Goal: Task Accomplishment & Management: Use online tool/utility

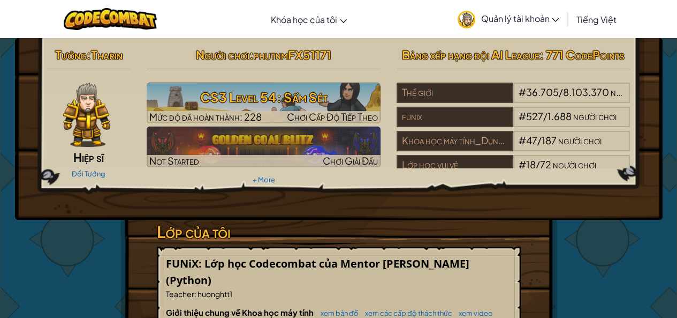
click at [344, 81] on div "Người chơi : phutnmFX51171 CS3 Level 54: Sấm Sét Mức độ đã hoàn thành: 228 Chơi…" at bounding box center [264, 115] width 250 height 144
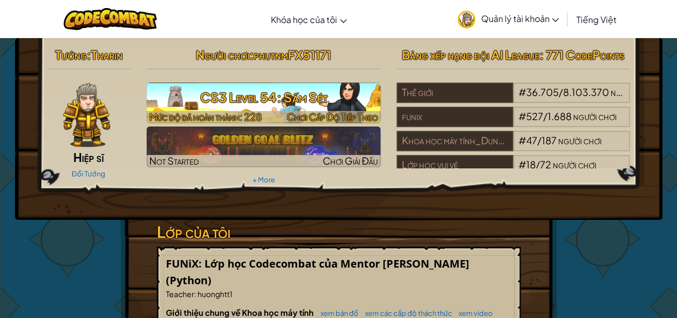
click at [344, 91] on h3 "CS3 Level 54: Sấm Sét" at bounding box center [264, 97] width 234 height 24
select select "vi"
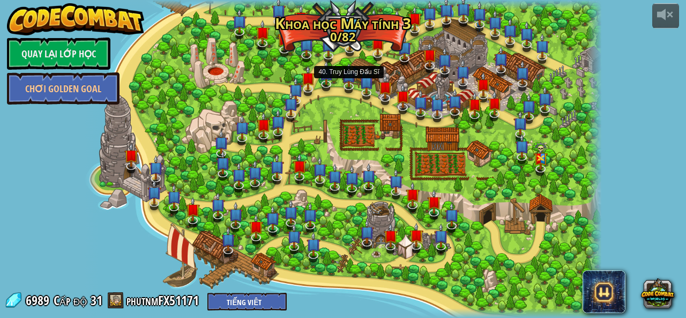
select select "vi"
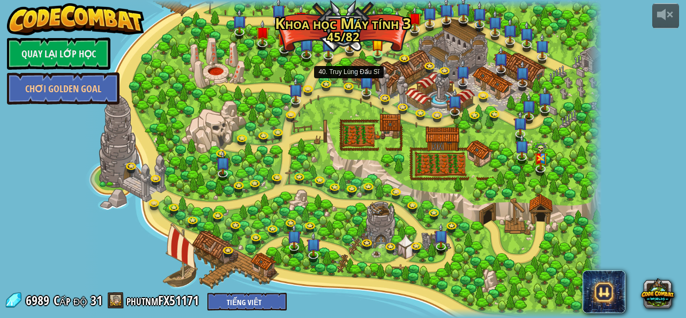
select select "vi"
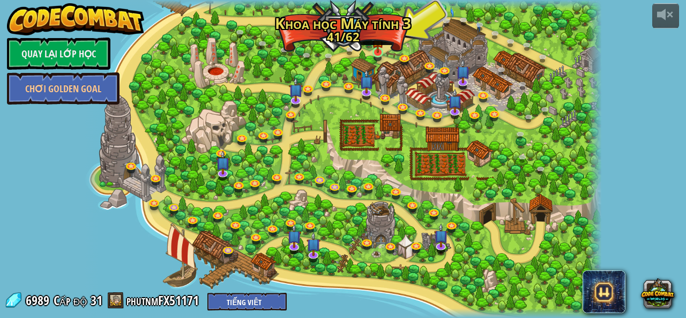
click at [374, 49] on img at bounding box center [378, 39] width 12 height 28
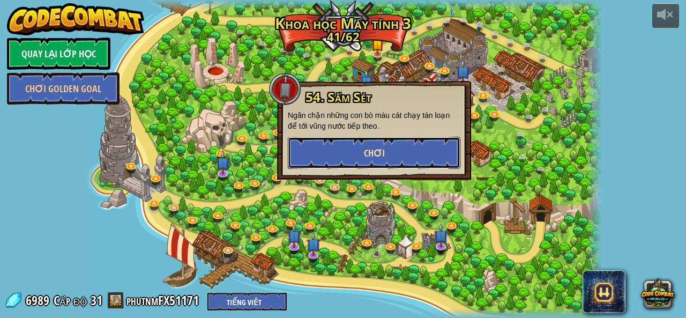
click at [351, 148] on button "Chơi" at bounding box center [374, 153] width 172 height 32
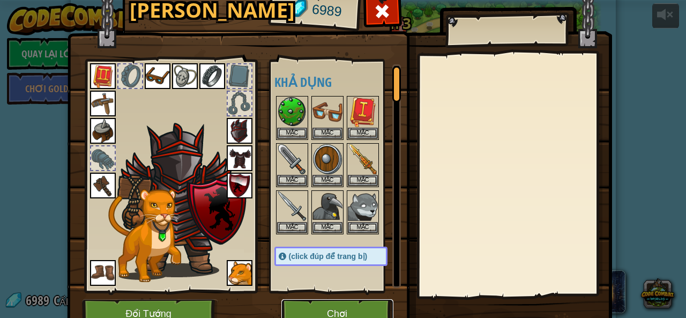
click at [335, 304] on button "Chơi" at bounding box center [337, 313] width 112 height 29
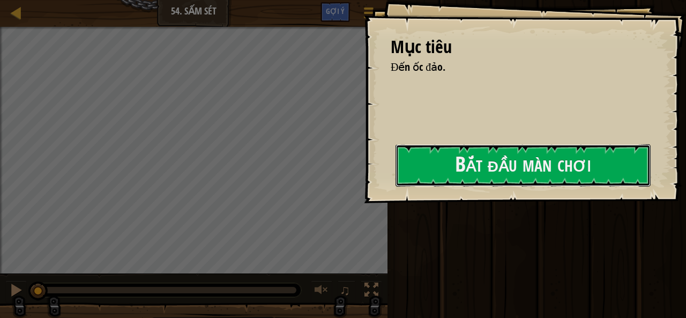
click at [487, 179] on button "Bắt đầu màn chơi" at bounding box center [522, 165] width 255 height 42
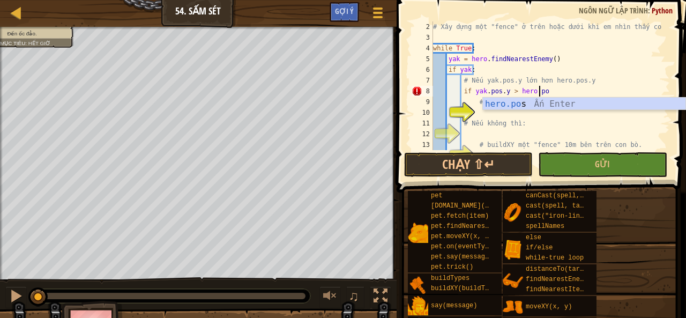
scroll to position [5, 9]
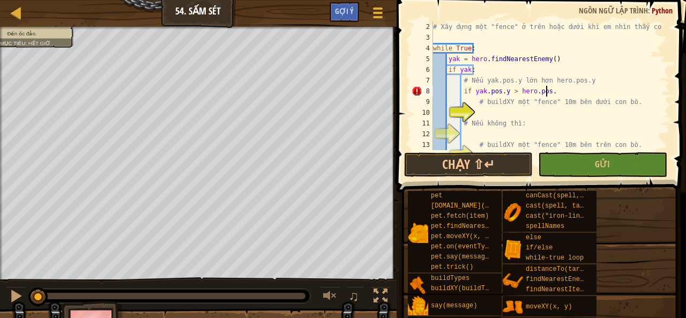
type textarea "if yak.pos.y > hero.pos.y"
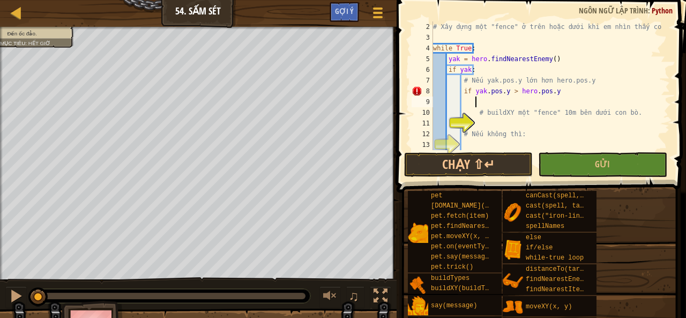
click at [526, 119] on div "# Xây dựng một "fence" ở trên hoặc dưới khi em nhìn thấy con bò. while True : y…" at bounding box center [546, 96] width 231 height 150
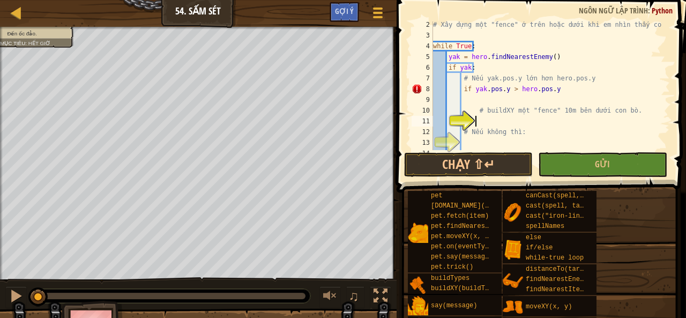
scroll to position [24, 0]
click at [550, 91] on div "# Xây dựng một "fence" ở trên hoặc dưới khi em nhìn thấy con bò. while True : y…" at bounding box center [546, 94] width 231 height 150
type textarea "if yak.pos.y > hero.pos.y:"
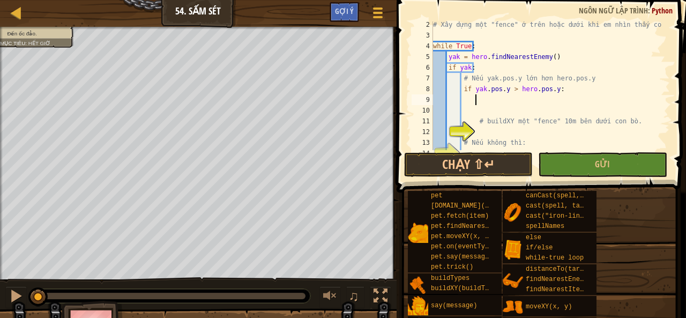
click at [487, 115] on div "# Xây dựng một "fence" ở trên hoặc dưới khi em nhìn thấy con bò. while True : y…" at bounding box center [546, 94] width 231 height 150
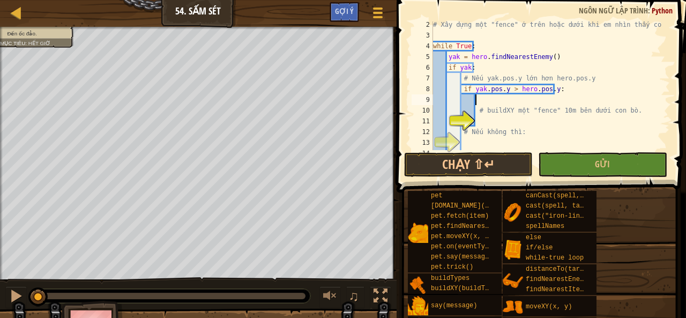
scroll to position [54, 0]
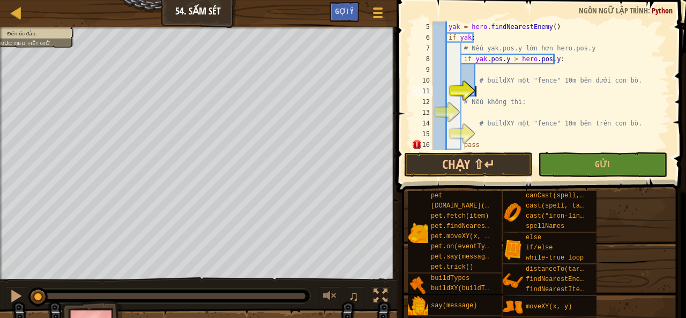
click at [490, 88] on div "yak = hero . findNearestEnemy ( ) if yak : # Nếu yak.pos.y lớn hơn hero.pos.y i…" at bounding box center [546, 96] width 231 height 150
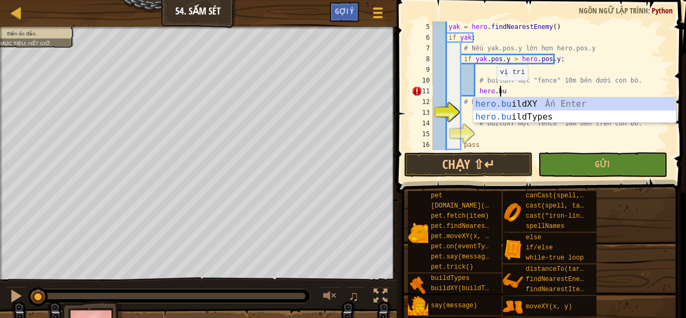
scroll to position [5, 5]
click at [525, 104] on div "hero.bui ldXY Ấn Enter hero.bui ldTypes Ấn Enter" at bounding box center [574, 122] width 203 height 51
type textarea "hero.buildXY("fence", 36, 30)"
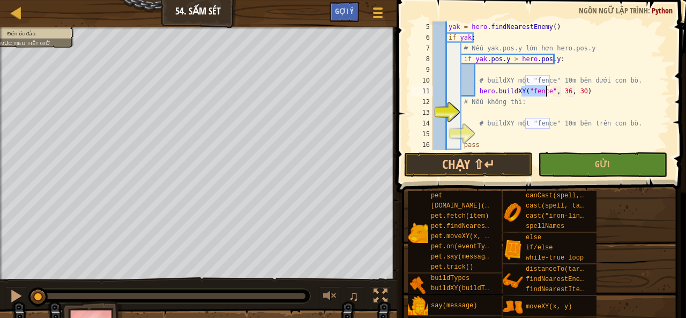
click at [593, 92] on div "yak = hero . findNearestEnemy ( ) if yak : # Nếu yak.pos.y lớn hơn hero.pos.y i…" at bounding box center [546, 96] width 231 height 150
click at [513, 112] on div "yak = hero . findNearestEnemy ( ) if yak : # Nếu yak.pos.y lớn hơn hero.pos.y i…" at bounding box center [546, 96] width 231 height 150
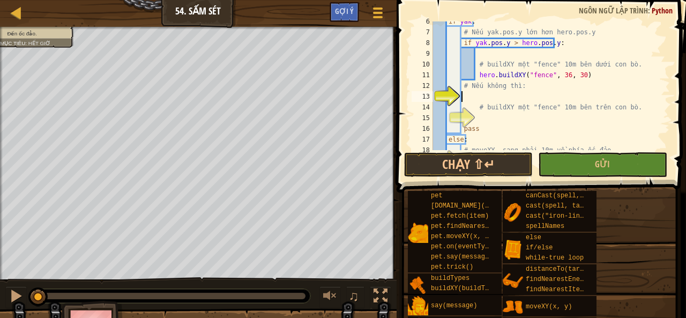
scroll to position [70, 0]
click at [559, 74] on div "if yak : # Nếu yak.pos.y lớn hơn hero.pos.y if yak . pos . y > hero . pos . y :…" at bounding box center [546, 91] width 231 height 150
click at [573, 76] on div "if yak : # Nếu yak.pos.y lớn hơn hero.pos.y if yak . pos . y > hero . pos . y :…" at bounding box center [546, 91] width 231 height 150
type textarea "hero.buildXY("fence", 19, 26)"
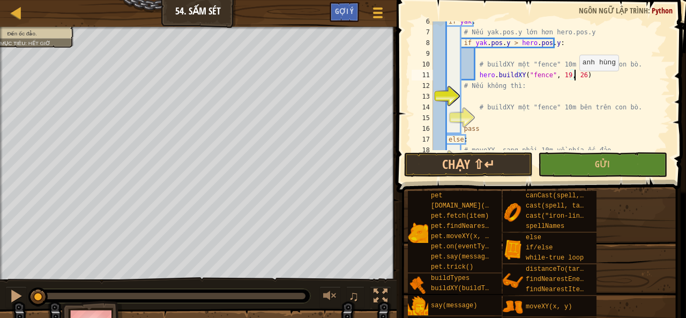
scroll to position [5, 11]
click at [525, 91] on div "if yak : # Nếu yak.pos.y lớn hơn hero.pos.y if yak . pos . y > hero . pos . y :…" at bounding box center [546, 91] width 231 height 150
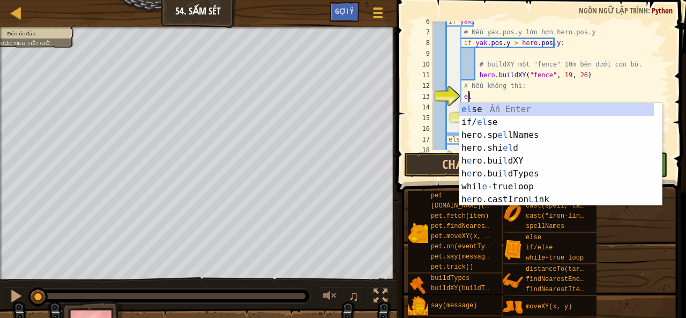
scroll to position [5, 3]
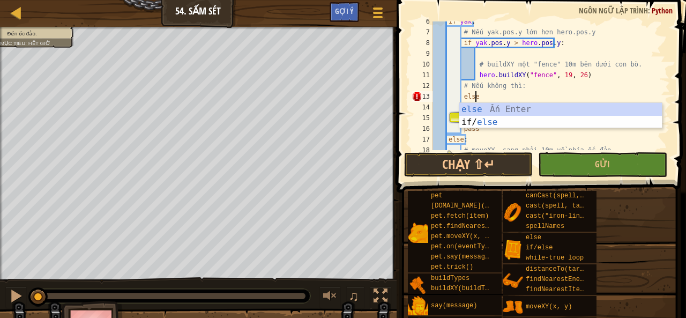
type textarea "else:"
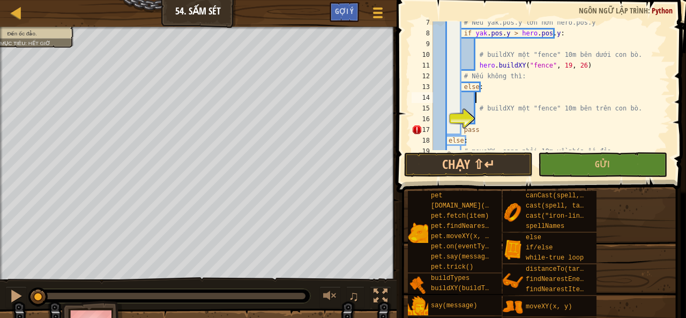
scroll to position [101, 0]
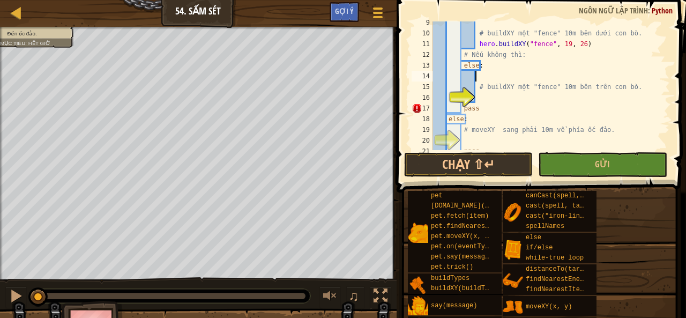
click at [495, 92] on div "# buildXY một "fence" 10m bên dưới con bò. hero . buildXY ( "fence" , 19 , 26 )…" at bounding box center [546, 92] width 231 height 150
type textarea "# buildXY một "fence" 10m bên trên con bò."
click at [493, 97] on div "# buildXY một "fence" 10m bên dưới con bò. hero . buildXY ( "fence" , 19 , 26 )…" at bounding box center [546, 92] width 231 height 150
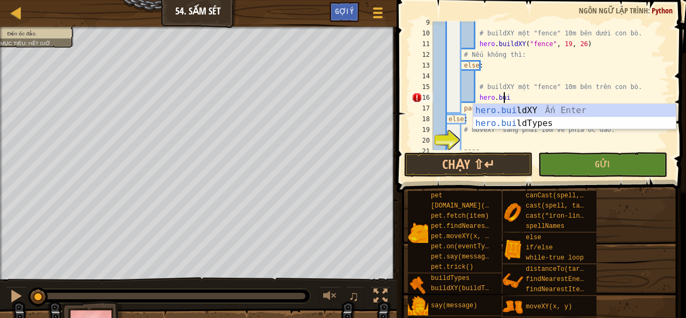
scroll to position [5, 5]
click at [506, 109] on div "hero.bui ldXY Ấn Enter hero.bui ldTypes Ấn Enter" at bounding box center [574, 129] width 203 height 51
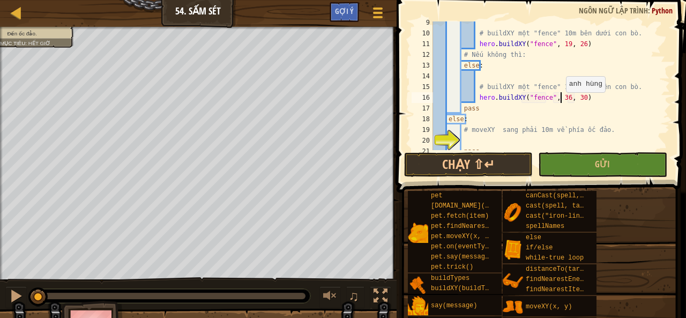
click at [560, 98] on div "# buildXY một "fence" 10m bên dưới con bò. hero . buildXY ( "fence" , 19 , 26 )…" at bounding box center [546, 92] width 231 height 150
click at [574, 100] on div "# buildXY một "fence" 10m bên dưới con bò. hero . buildXY ( "fence" , 19 , 26 )…" at bounding box center [546, 92] width 231 height 150
type textarea "hero.buildXY("fence", 40, 36)"
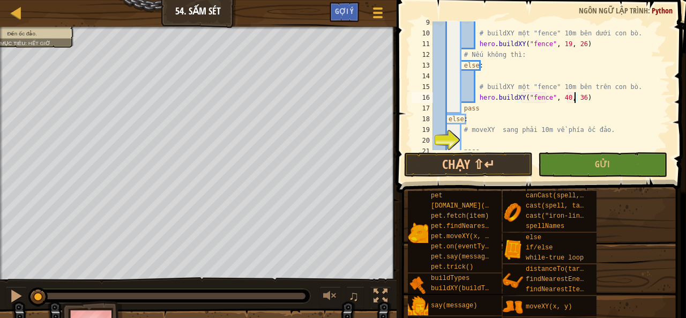
scroll to position [118, 0]
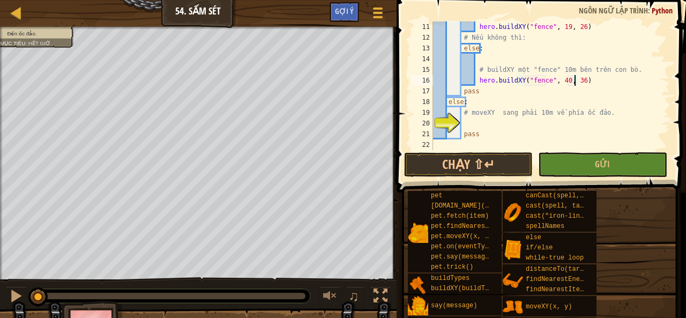
click at [507, 124] on div "hero . buildXY ( "fence" , 19 , 26 ) # Nếu không thì: else : # buildXY một "fen…" at bounding box center [546, 96] width 231 height 150
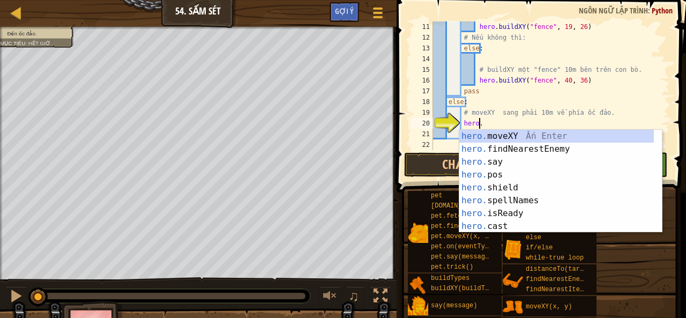
scroll to position [5, 3]
click at [513, 138] on div "hero. moveXY Ấn Enter hero. findNearestEnemy Ấn Enter hero. say Ấn Enter hero. …" at bounding box center [556, 194] width 195 height 129
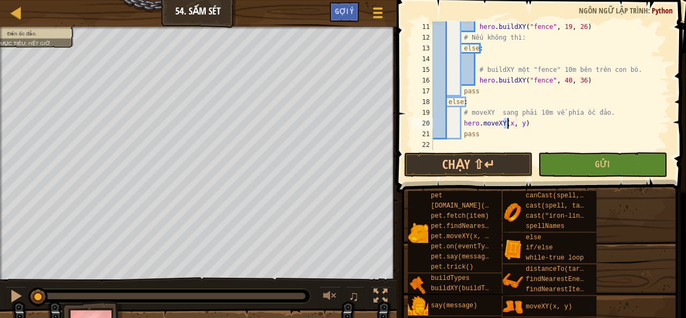
click at [534, 123] on div "hero . buildXY ( "fence" , 19 , 26 ) # Nếu không thì: else : # buildXY một "fen…" at bounding box center [546, 96] width 231 height 150
click at [508, 123] on div "hero . buildXY ( "fence" , 19 , 26 ) # Nếu không thì: else : # buildXY một "fen…" at bounding box center [546, 96] width 231 height 150
click at [551, 122] on div "hero . buildXY ( "fence" , 19 , 26 ) # Nếu không thì: else : # buildXY một "fen…" at bounding box center [546, 96] width 231 height 150
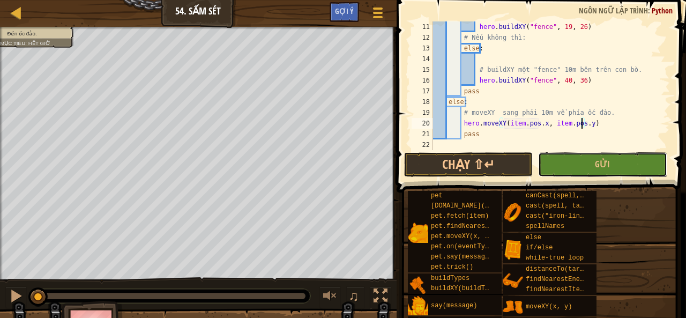
click at [647, 163] on button "Gửi" at bounding box center [602, 164] width 129 height 25
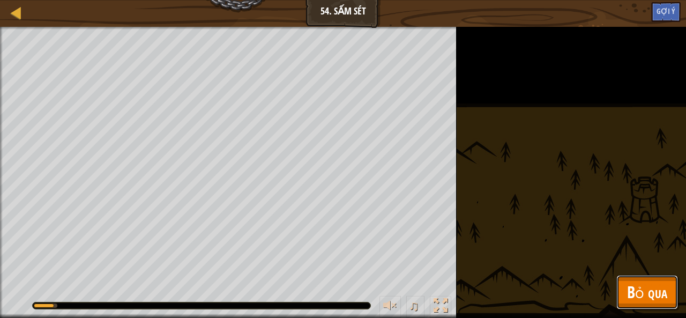
click at [664, 283] on span "Bỏ qua" at bounding box center [647, 292] width 40 height 22
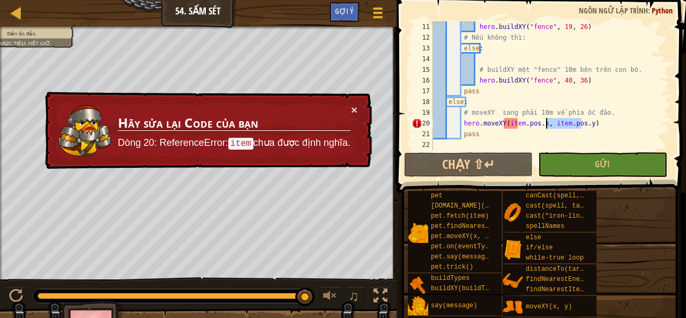
drag, startPoint x: 582, startPoint y: 125, endPoint x: 546, endPoint y: 122, distance: 35.5
click at [546, 122] on div "hero . buildXY ( "fence" , 19 , 26 ) # Nếu không thì: else : # buildXY một "fen…" at bounding box center [546, 96] width 231 height 150
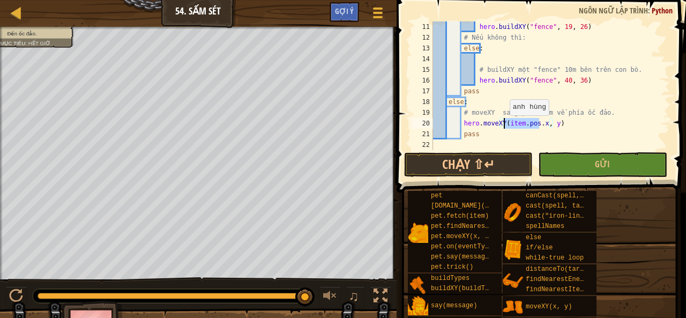
drag, startPoint x: 539, startPoint y: 124, endPoint x: 503, endPoint y: 126, distance: 35.9
click at [503, 126] on div "hero . buildXY ( "fence" , 19 , 26 ) # Nếu không thì: else : # buildXY một "fen…" at bounding box center [546, 96] width 231 height 150
click at [534, 119] on div "hero . buildXY ( "fence" , 19 , 26 ) # Nếu không thì: else : # buildXY một "fen…" at bounding box center [546, 96] width 231 height 150
click at [571, 170] on button "Gửi" at bounding box center [602, 164] width 129 height 25
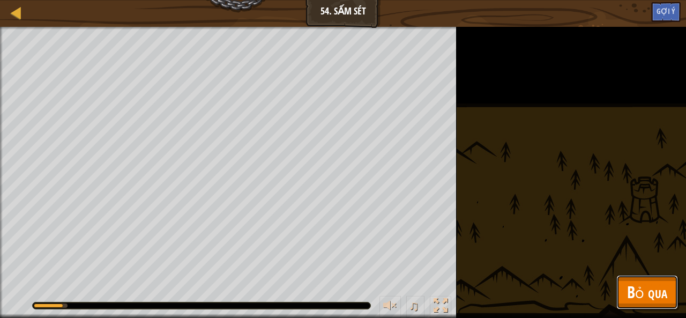
click at [641, 285] on span "Bỏ qua" at bounding box center [647, 292] width 40 height 22
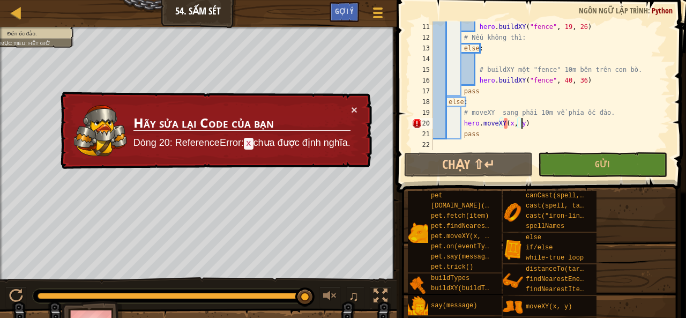
click at [531, 125] on div "hero . buildXY ( "fence" , 19 , 26 ) # Nếu không thì: else : # buildXY một "fen…" at bounding box center [546, 96] width 231 height 150
click at [355, 109] on button "×" at bounding box center [354, 111] width 7 height 11
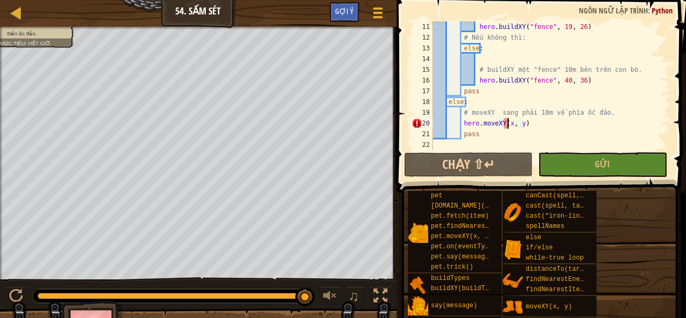
click at [506, 124] on div "hero . buildXY ( "fence" , 19 , 26 ) # Nếu không thì: else : # buildXY một "fen…" at bounding box center [546, 96] width 231 height 150
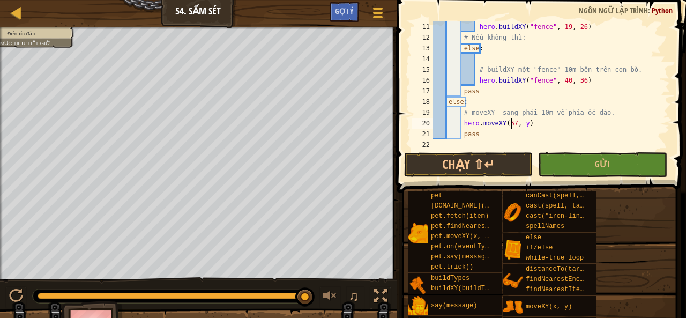
click at [523, 123] on div "hero . buildXY ( "fence" , 19 , 26 ) # Nếu không thì: else : # buildXY một "fen…" at bounding box center [546, 96] width 231 height 150
click at [522, 123] on div "hero . buildXY ( "fence" , 19 , 26 ) # Nếu không thì: else : # buildXY một "fen…" at bounding box center [546, 96] width 231 height 150
click at [556, 163] on button "Gửi" at bounding box center [602, 164] width 129 height 25
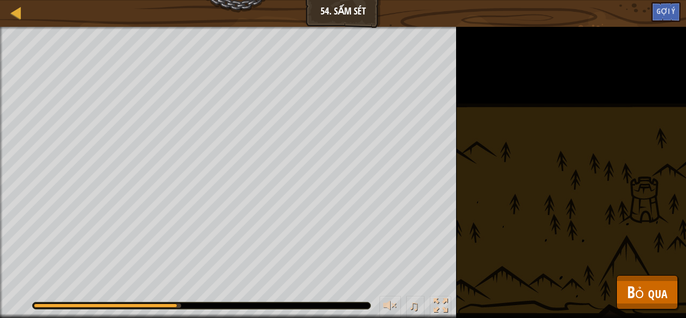
click at [647, 310] on div "Đến ốc đảo. Mục tiêu : [PERSON_NAME] chạy... ♫ Tharin 2833 x: 8 y: 30 No target" at bounding box center [343, 172] width 686 height 291
click at [642, 297] on span "Bỏ qua" at bounding box center [647, 292] width 40 height 22
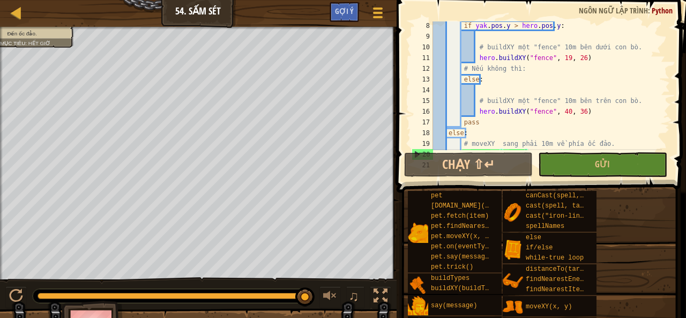
scroll to position [84, 0]
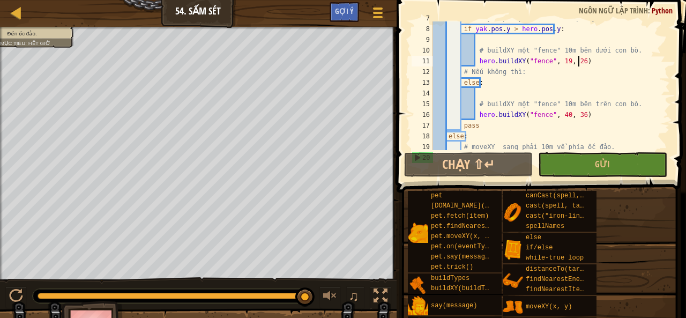
click at [578, 59] on div "# Nếu yak.pos.y lớn hơn hero.pos.y if yak . pos . y > hero . pos . y : # buildX…" at bounding box center [546, 88] width 231 height 150
click at [559, 61] on div "# Nếu yak.pos.y lớn hơn hero.pos.y if yak . pos . y > hero . pos . y : # buildX…" at bounding box center [546, 88] width 231 height 150
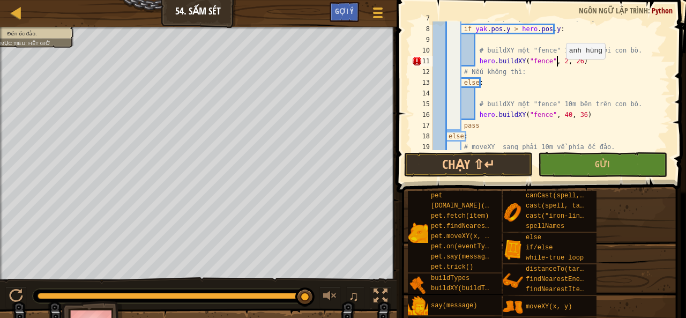
scroll to position [5, 10]
click at [573, 62] on div "# Nếu yak.pos.y lớn hơn hero.pos.y if yak . pos . y > hero . pos . y : # buildX…" at bounding box center [546, 88] width 231 height 150
click at [559, 115] on div "# Nếu yak.pos.y lớn hơn hero.pos.y if yak . pos . y > hero . pos . y : # buildX…" at bounding box center [546, 88] width 231 height 150
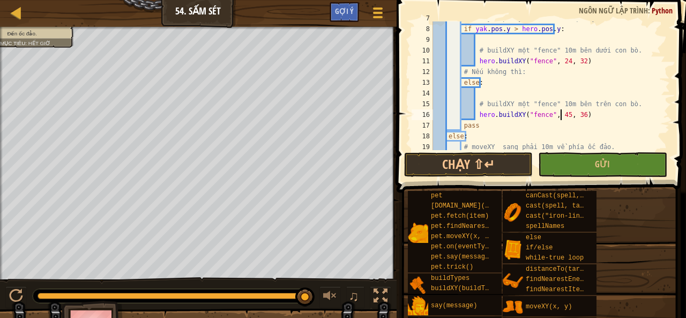
click at [574, 114] on div "# Nếu yak.pos.y lớn hơn hero.pos.y if yak . pos . y > hero . pos . y : # buildX…" at bounding box center [546, 88] width 231 height 150
click at [611, 170] on button "Gửi" at bounding box center [602, 164] width 129 height 25
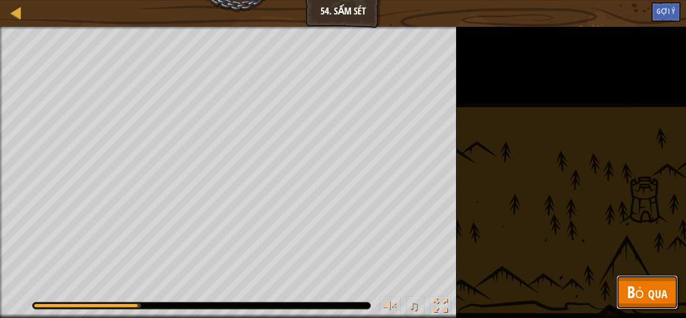
click at [658, 297] on span "Bỏ qua" at bounding box center [647, 292] width 40 height 22
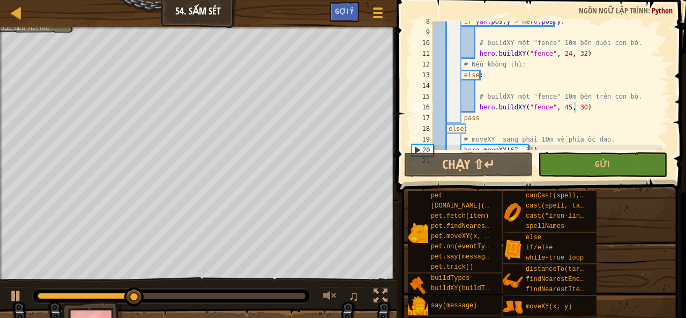
scroll to position [95, 0]
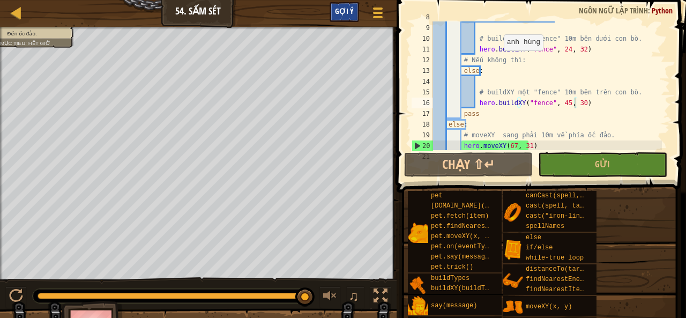
click at [356, 14] on div "Gợi ý" at bounding box center [343, 12] width 29 height 20
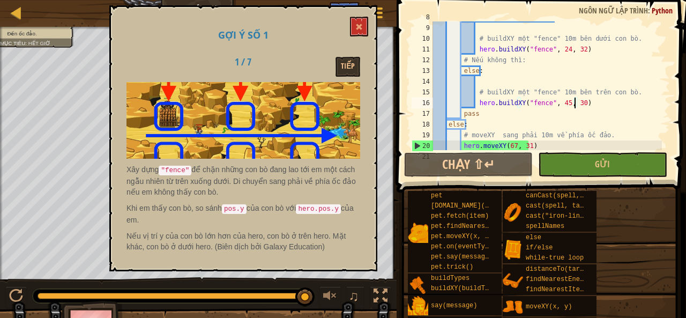
click at [535, 70] on div "if yak . pos . y > hero . pos . y : # buildXY một "fence" 10m bên dưới con bò. …" at bounding box center [546, 87] width 231 height 150
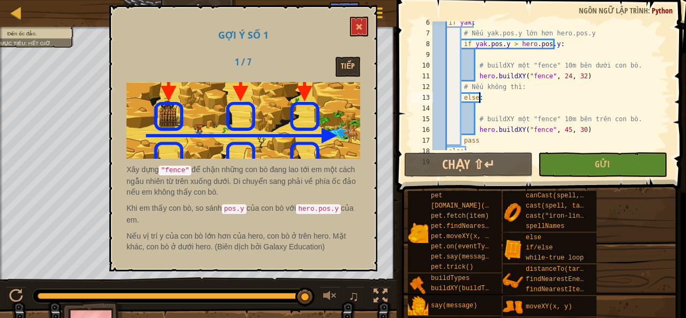
scroll to position [69, 0]
click at [361, 27] on span at bounding box center [358, 26] width 7 height 7
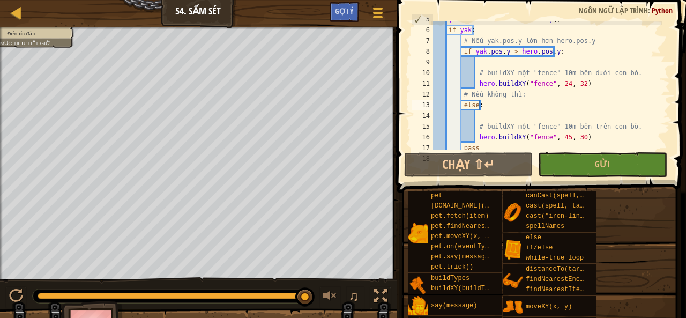
scroll to position [64, 0]
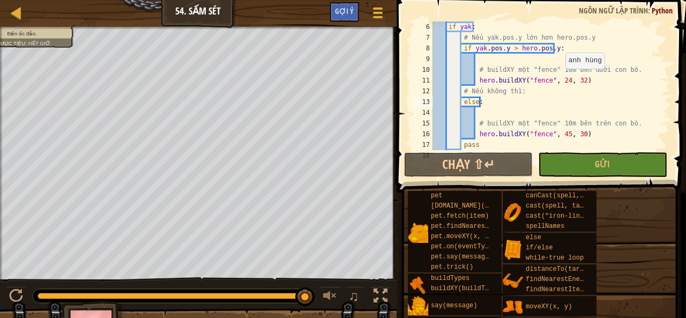
click at [559, 80] on div "if yak : # Nếu yak.pos.y lớn hơn hero.pos.y if yak . pos . y > hero . pos . y :…" at bounding box center [546, 96] width 231 height 150
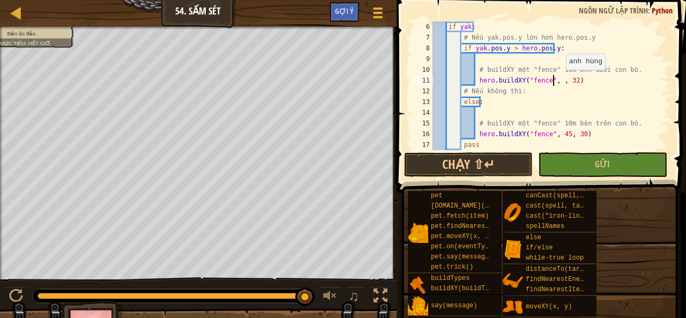
scroll to position [5, 10]
click at [574, 80] on div "if yak : # Nếu yak.pos.y lớn hơn hero.pos.y if yak . pos . y > hero . pos . y :…" at bounding box center [546, 96] width 231 height 150
click at [558, 133] on div "if yak : # Nếu yak.pos.y lớn hơn hero.pos.y if yak . pos . y > hero . pos . y :…" at bounding box center [546, 96] width 231 height 150
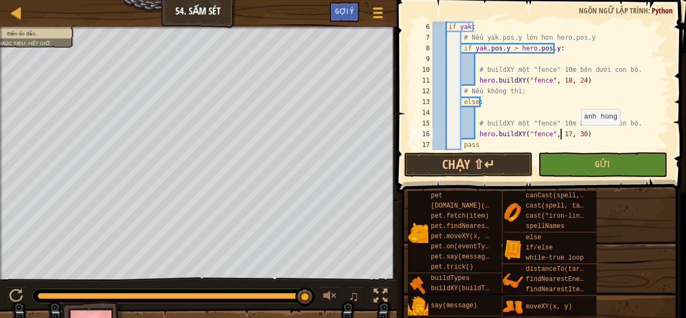
click at [575, 135] on div "if yak : # Nếu yak.pos.y lớn hơn hero.pos.y if yak . pos . y > hero . pos . y :…" at bounding box center [546, 96] width 231 height 150
click at [581, 165] on button "Gửi" at bounding box center [602, 164] width 129 height 25
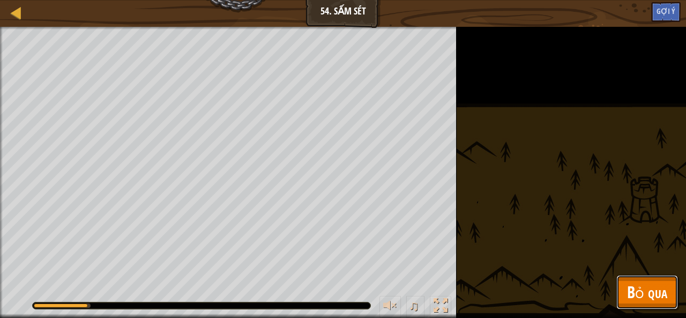
click at [659, 294] on span "Bỏ qua" at bounding box center [647, 292] width 40 height 22
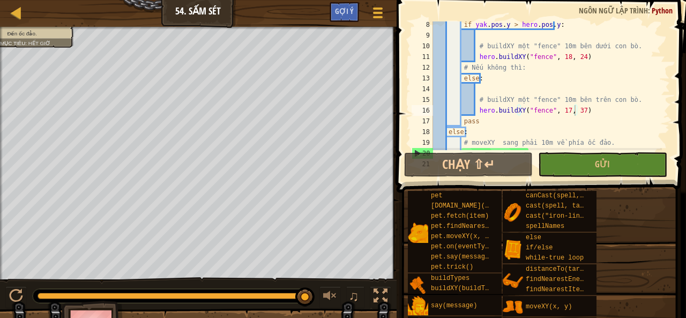
scroll to position [84, 0]
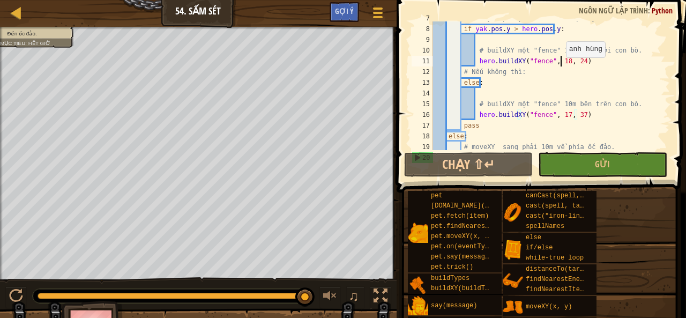
click at [560, 59] on div "# Nếu yak.pos.y lớn hơn hero.pos.y if yak . pos . y > hero . pos . y : # buildX…" at bounding box center [546, 88] width 231 height 150
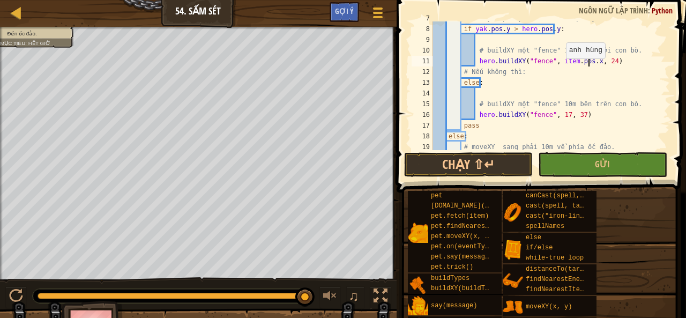
scroll to position [5, 13]
click at [601, 61] on div "# Nếu yak.pos.y lớn hơn hero.pos.y if yak . pos . y > hero . pos . y : # buildX…" at bounding box center [546, 88] width 231 height 150
click at [559, 114] on div "# Nếu yak.pos.y lớn hơn hero.pos.y if yak . pos . y > hero . pos . y : # buildX…" at bounding box center [546, 88] width 231 height 150
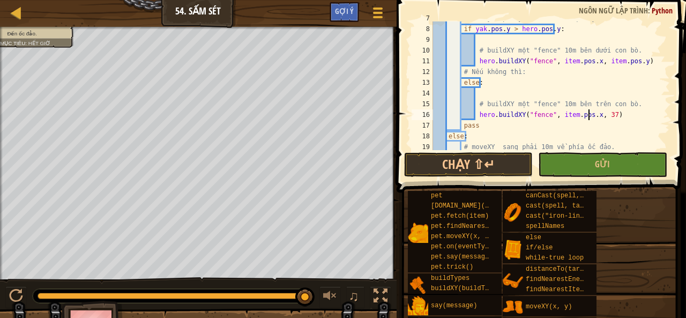
click at [602, 115] on div "# Nếu yak.pos.y lớn hơn hero.pos.y if yak . pos . y > hero . pos . y : # buildX…" at bounding box center [546, 88] width 231 height 150
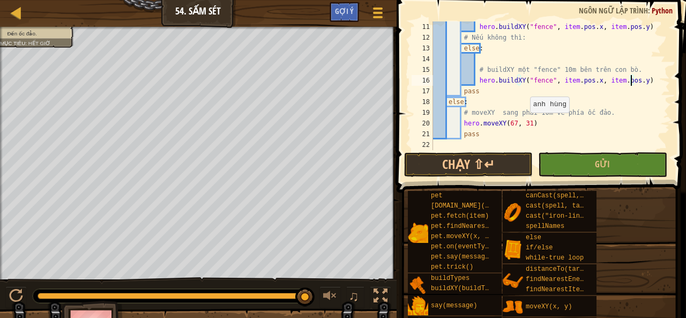
click at [525, 124] on div "hero . buildXY ( "fence" , item . pos . x , item . pos . y ) # Nếu không thì: e…" at bounding box center [546, 96] width 231 height 150
click at [510, 124] on div "hero . buildXY ( "fence" , item . pos . x , item . pos . y ) # Nếu không thì: e…" at bounding box center [546, 96] width 231 height 150
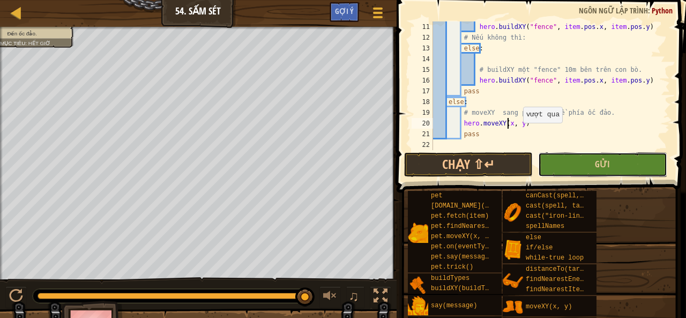
click at [555, 161] on button "Gửi" at bounding box center [602, 164] width 129 height 25
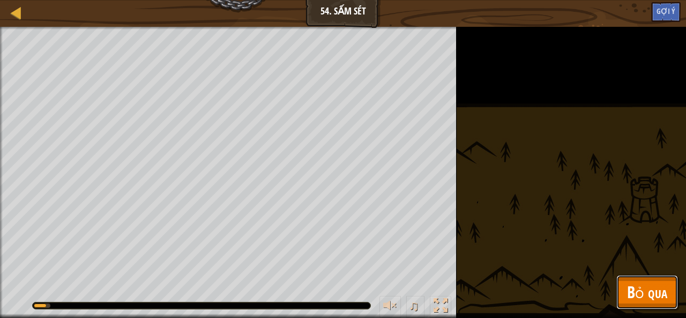
click at [671, 290] on button "Bỏ qua" at bounding box center [647, 292] width 62 height 34
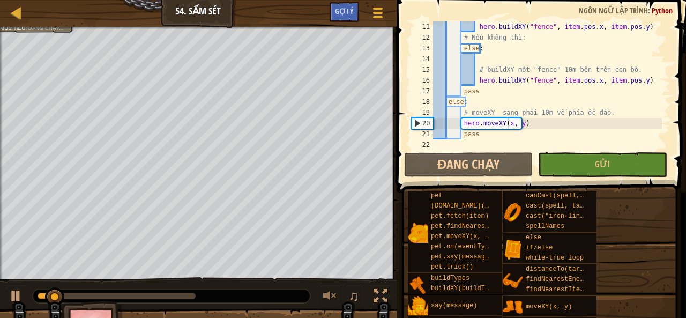
click at [507, 124] on div "hero . buildXY ( "fence" , item . pos . x , item . pos . y ) # Nếu không thì: e…" at bounding box center [546, 96] width 231 height 150
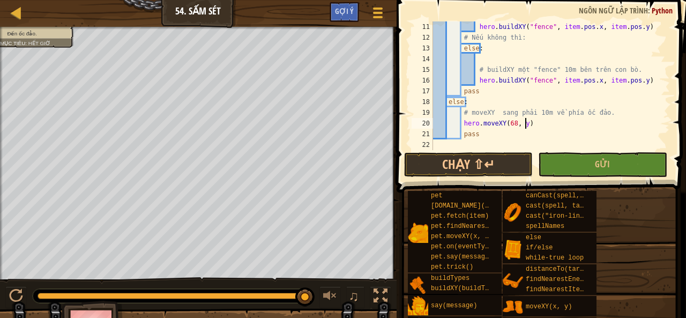
click at [523, 124] on div "hero . buildXY ( "fence" , item . pos . x , item . pos . y ) # Nếu không thì: e…" at bounding box center [546, 96] width 231 height 150
click at [519, 123] on div "hero . buildXY ( "fence" , item . pos . x , item . pos . y ) # Nếu không thì: e…" at bounding box center [546, 96] width 231 height 150
click at [577, 167] on button "Gửi" at bounding box center [602, 164] width 129 height 25
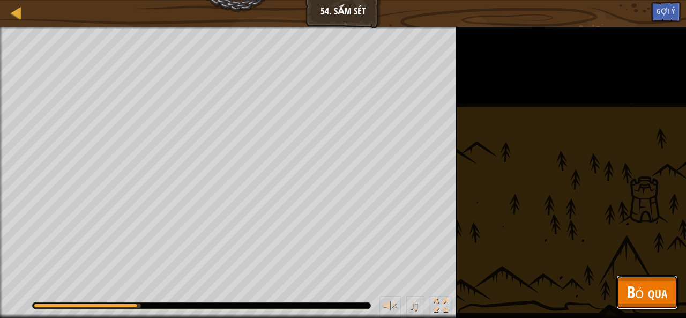
click at [648, 288] on span "Bỏ qua" at bounding box center [647, 292] width 40 height 22
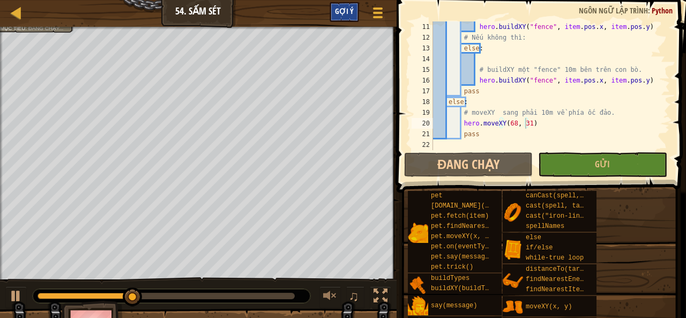
click at [342, 16] on span "Gợi ý" at bounding box center [344, 11] width 19 height 10
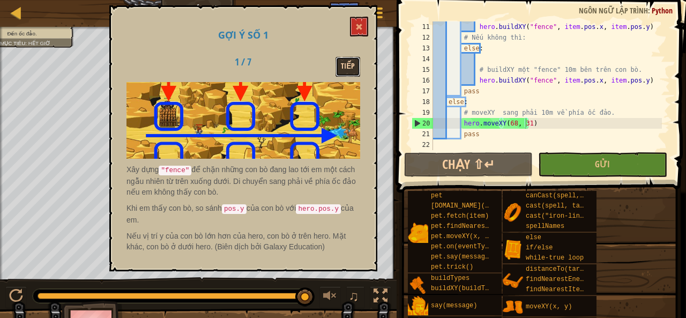
click at [350, 67] on button "Tiếp" at bounding box center [347, 67] width 25 height 20
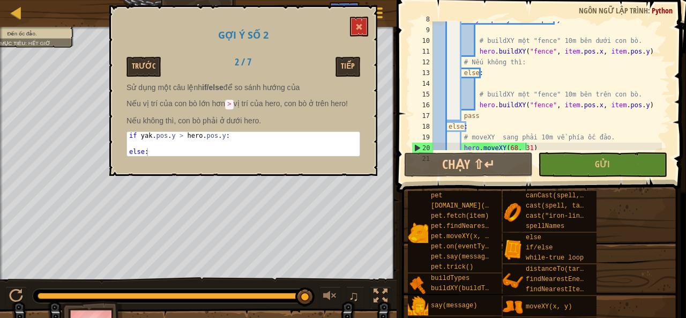
scroll to position [85, 0]
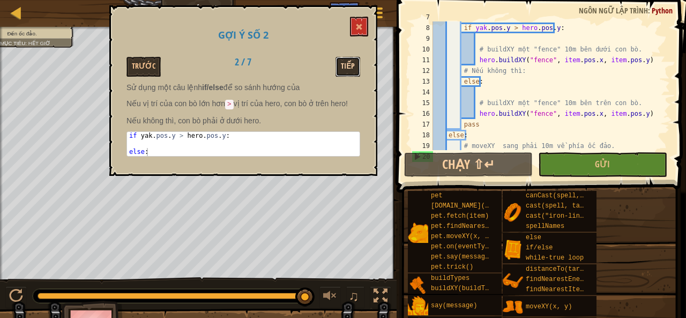
click at [346, 59] on button "Tiếp" at bounding box center [347, 67] width 25 height 20
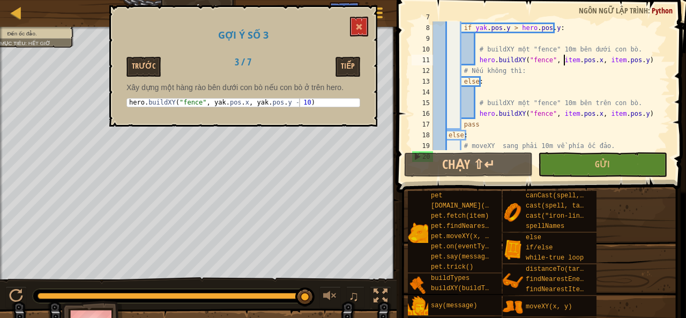
click at [566, 58] on div "# Nếu yak.pos.y lớn hơn hero.pos.y if yak . pos . y > hero . pos . y : # buildX…" at bounding box center [546, 87] width 231 height 150
click at [567, 59] on div "# Nếu yak.pos.y lớn hơn hero.pos.y if yak . pos . y > hero . pos . y : # buildX…" at bounding box center [546, 85] width 231 height 129
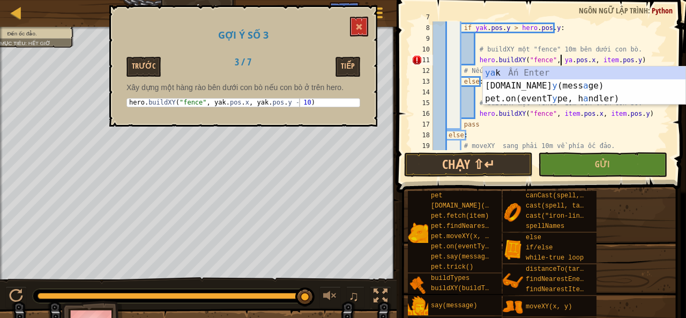
scroll to position [5, 11]
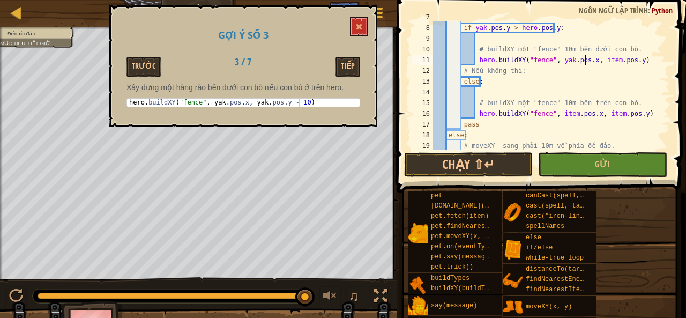
click at [585, 60] on div "# Nếu yak.pos.y lớn hơn hero.pos.y if yak . pos . y > hero . pos . y : # buildX…" at bounding box center [546, 87] width 231 height 150
click at [628, 61] on div "# Nếu yak.pos.y lớn hơn hero.pos.y if yak . pos . y > hero . pos . y : # buildX…" at bounding box center [546, 87] width 231 height 150
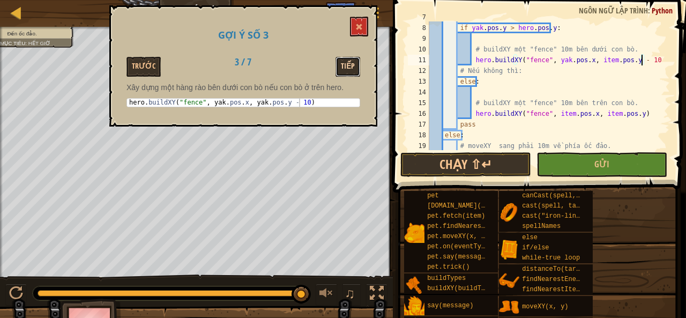
click at [343, 65] on button "Tiếp" at bounding box center [347, 67] width 25 height 20
click at [562, 114] on div "# Nếu yak.pos.y lớn hơn hero.pos.y if yak . pos . y > hero . pos . y : # buildX…" at bounding box center [544, 87] width 235 height 150
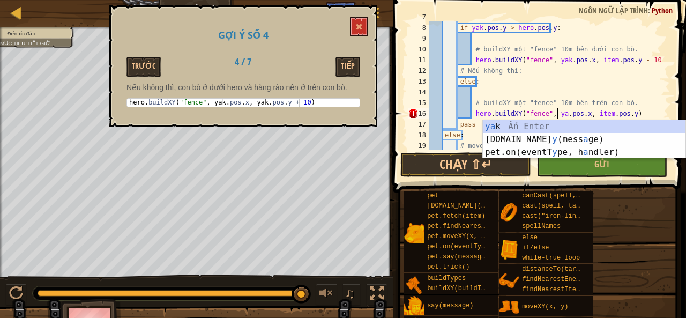
scroll to position [5, 11]
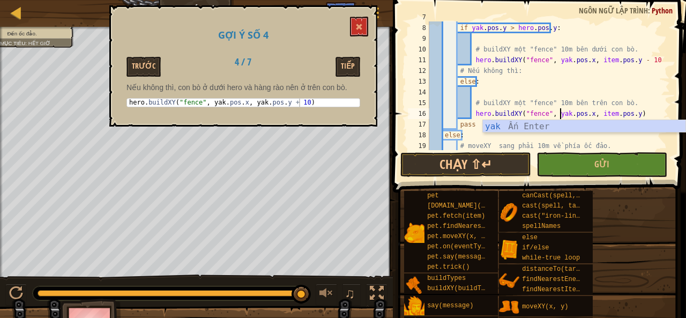
click at [602, 113] on div "# Nếu yak.pos.y lớn hơn hero.pos.y if yak . pos . y > hero . pos . y : # buildX…" at bounding box center [544, 87] width 235 height 150
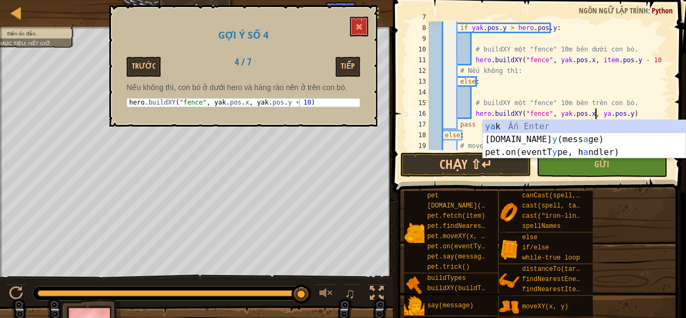
scroll to position [5, 14]
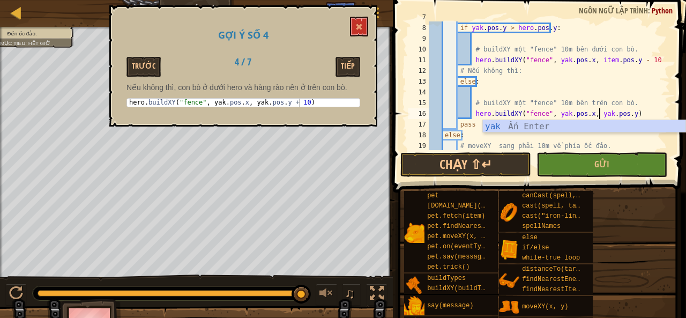
click at [618, 112] on div "# Nếu yak.pos.y lớn hơn hero.pos.y if yak . pos . y > hero . pos . y : # buildX…" at bounding box center [544, 87] width 235 height 150
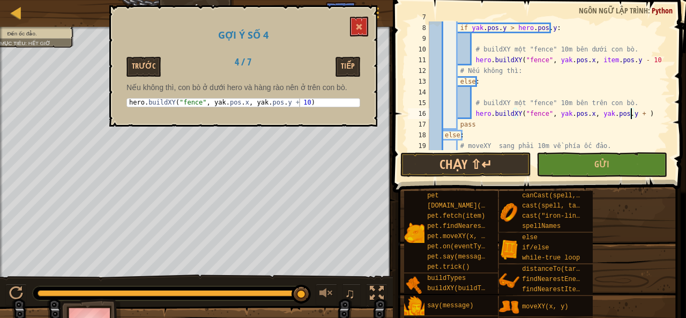
scroll to position [5, 17]
click at [343, 70] on button "Tiếp" at bounding box center [347, 67] width 25 height 20
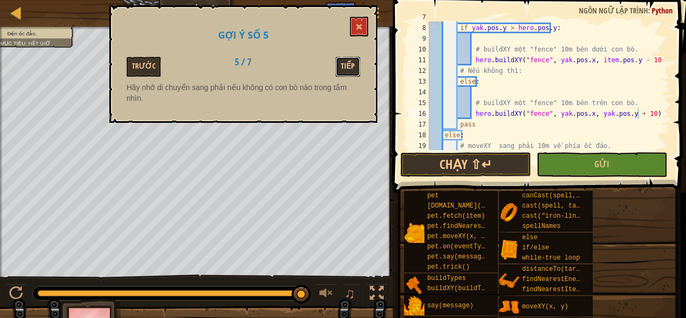
click at [345, 70] on button "Tiếp" at bounding box center [347, 67] width 25 height 20
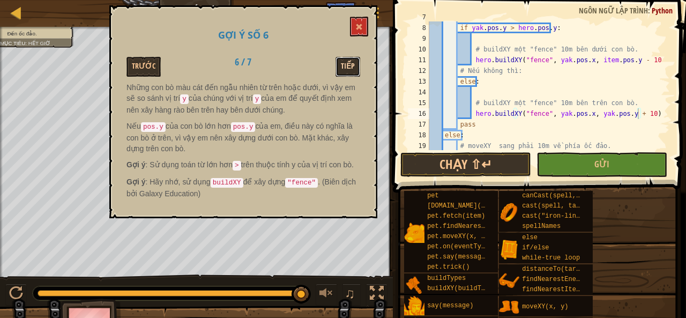
click at [346, 68] on button "Tiếp" at bounding box center [347, 67] width 25 height 20
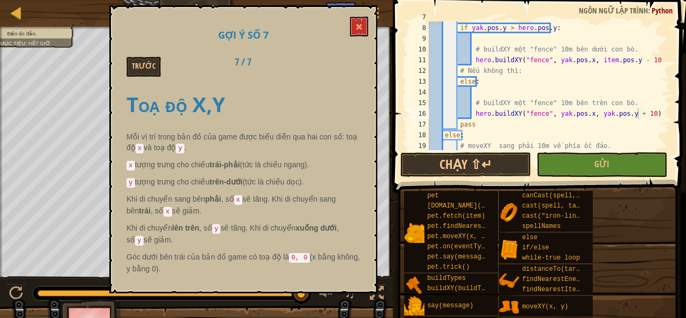
click at [348, 68] on div "Trước 7 / 7" at bounding box center [243, 67] width 250 height 20
click at [355, 27] on button at bounding box center [359, 27] width 18 height 20
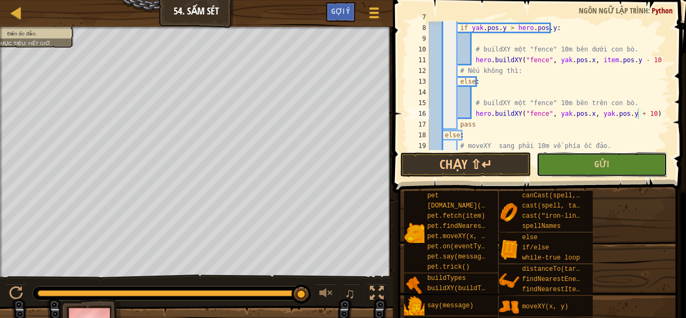
click at [586, 165] on button "Gửi" at bounding box center [601, 164] width 131 height 25
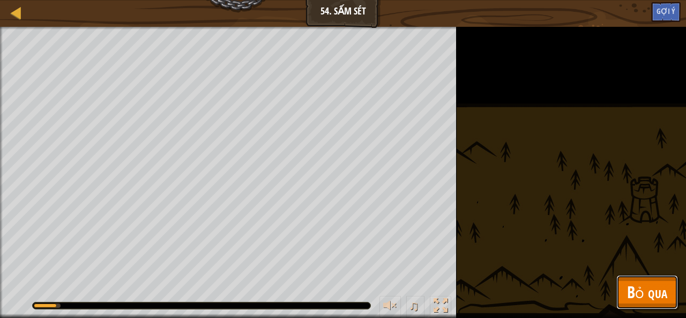
click at [643, 290] on span "Bỏ qua" at bounding box center [647, 292] width 40 height 22
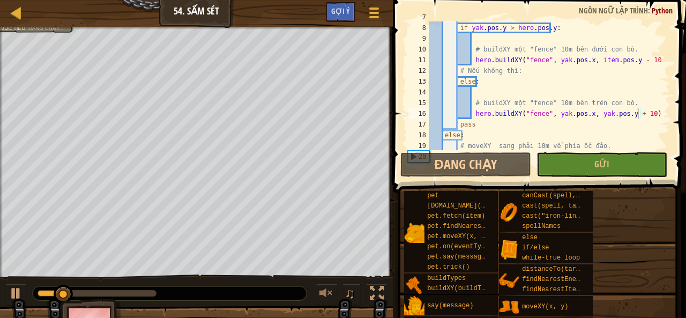
scroll to position [118, 0]
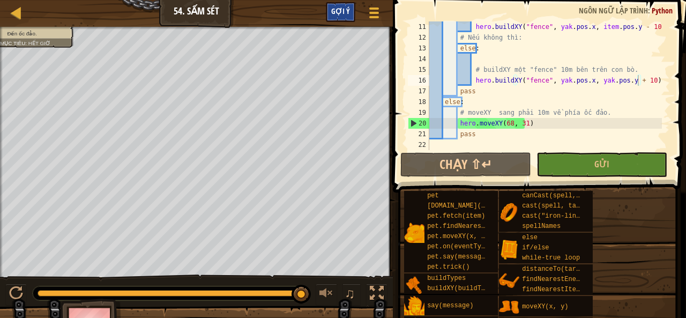
click at [332, 9] on div "Gợi ý" at bounding box center [340, 12] width 29 height 20
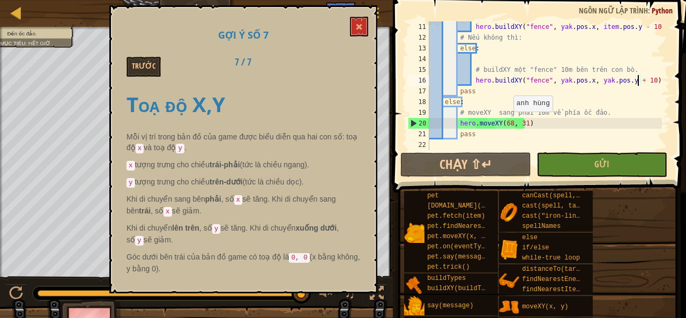
click at [507, 123] on div "hero . buildXY ( "fence" , yak . pos . x , item . pos . y - 10 ) # Nếu không th…" at bounding box center [544, 96] width 235 height 150
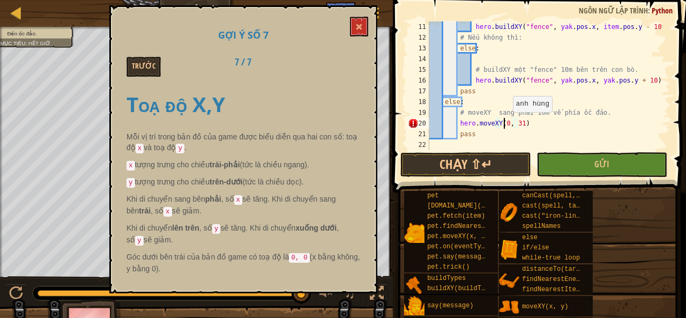
scroll to position [5, 6]
click at [515, 122] on div "hero . buildXY ( "fence" , yak . pos . x , item . pos . y - 10 ) # Nếu không th…" at bounding box center [544, 96] width 235 height 150
click at [516, 121] on div "hero . buildXY ( "fence" , yak . pos . x , item . pos . y - 10 ) # Nếu không th…" at bounding box center [544, 96] width 235 height 150
click at [577, 160] on button "Gửi" at bounding box center [601, 164] width 131 height 25
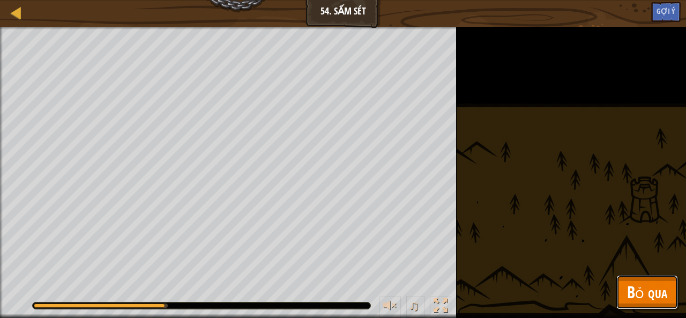
click at [648, 298] on span "Bỏ qua" at bounding box center [647, 292] width 40 height 22
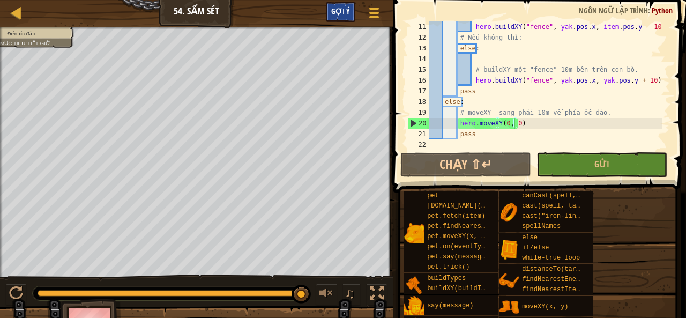
click at [343, 14] on div "Gợi ý" at bounding box center [340, 12] width 29 height 20
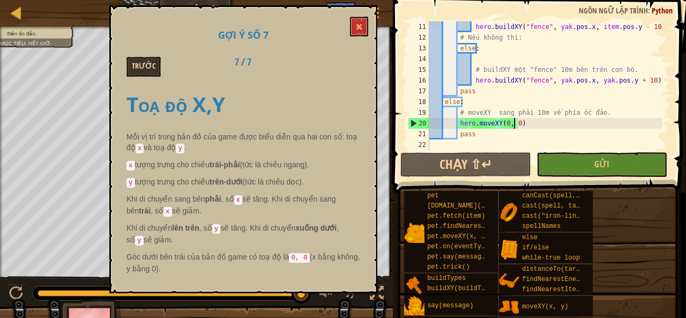
click at [149, 76] on div "Gợi ý số 7 Trước 7 / 7 Toạ độ X,Y Mỗi vị trí trong bản đồ của game được biểu di…" at bounding box center [243, 149] width 268 height 288
click at [148, 71] on button "Trước" at bounding box center [143, 67] width 34 height 20
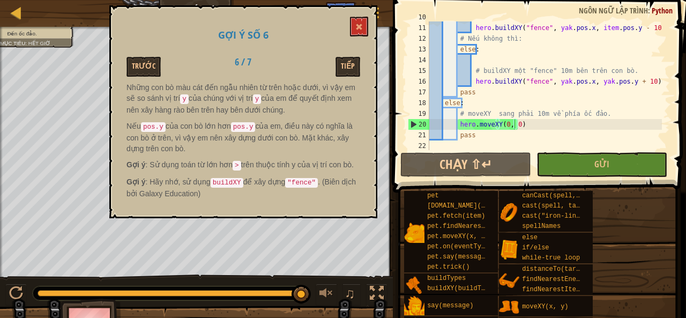
scroll to position [118, 0]
click at [151, 78] on div "Gợi ý số 6 Trước 6 / 7 Tiếp Những con bò màu cát đến ngẫu nhiên từ trên hoặc dư…" at bounding box center [243, 111] width 268 height 213
click at [148, 71] on button "Trước" at bounding box center [143, 67] width 34 height 20
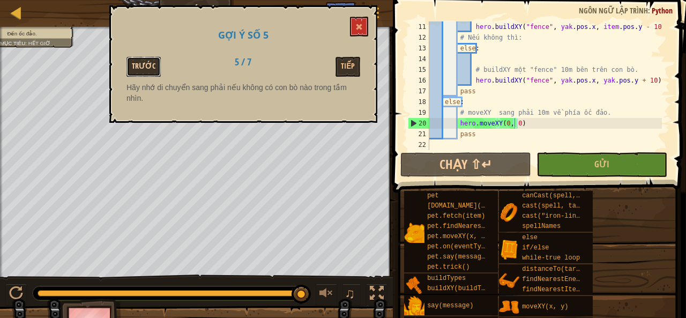
click at [148, 71] on button "Trước" at bounding box center [143, 67] width 34 height 20
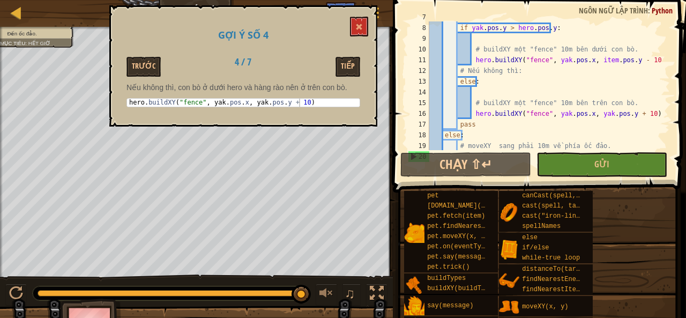
scroll to position [85, 0]
click at [631, 58] on div "# Nếu yak.pos.y lớn hơn hero.pos.y if yak . pos . y > hero . pos . y : # buildX…" at bounding box center [544, 87] width 235 height 150
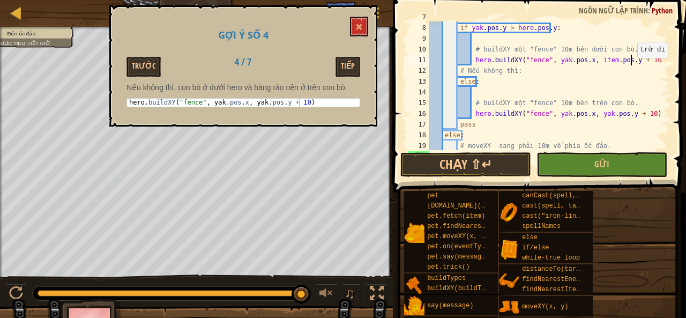
scroll to position [5, 16]
click at [627, 116] on div "# Nếu yak.pos.y lớn hơn hero.pos.y if yak . pos . y > hero . pos . y : # buildX…" at bounding box center [544, 87] width 235 height 150
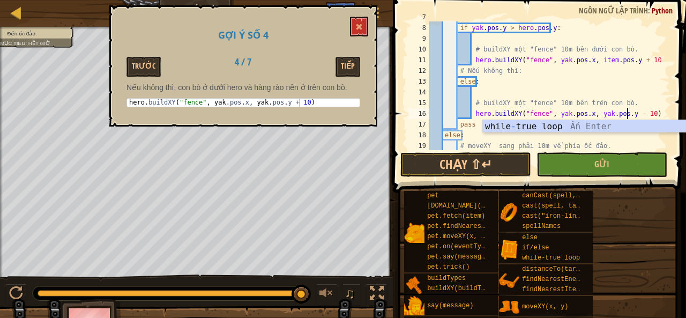
click at [646, 112] on div "# Nếu yak.pos.y lớn hơn hero.pos.y if yak . pos . y > hero . pos . y : # buildX…" at bounding box center [544, 87] width 235 height 150
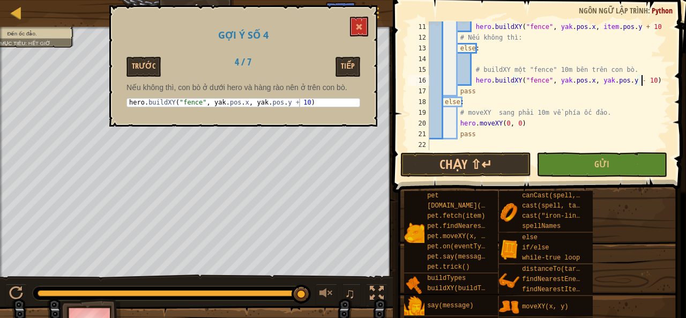
scroll to position [5, 0]
drag, startPoint x: 515, startPoint y: 106, endPoint x: 372, endPoint y: 53, distance: 151.8
click at [372, 53] on div "Gợi ý số 4 Trước 4 / 7 Tiếp Nếu không thì, con bò ở dưới hero và hàng rào nên ở…" at bounding box center [243, 65] width 268 height 121
drag, startPoint x: 352, startPoint y: 31, endPoint x: 449, endPoint y: 81, distance: 108.8
click at [353, 31] on button at bounding box center [359, 27] width 18 height 20
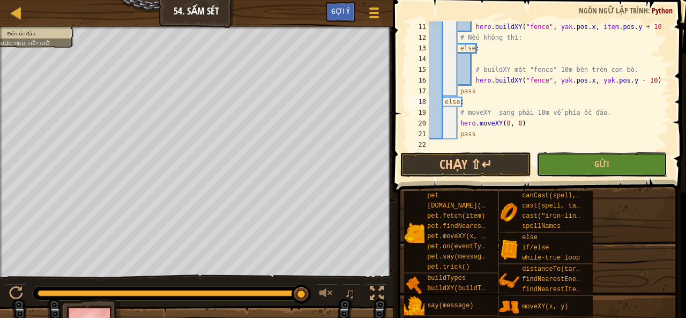
click at [558, 168] on button "Gửi" at bounding box center [601, 164] width 131 height 25
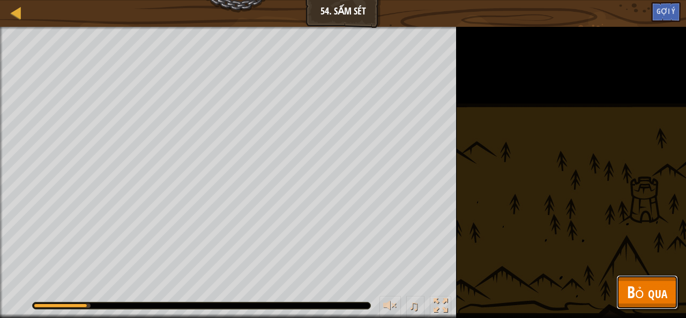
click at [644, 282] on span "Bỏ qua" at bounding box center [647, 292] width 40 height 22
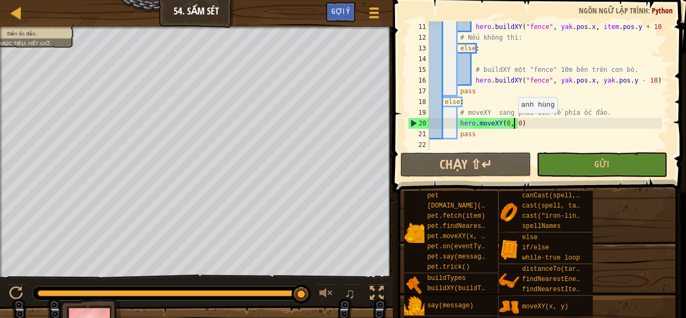
click at [512, 124] on div "hero . buildXY ( "fence" , yak . pos . x , item . pos . y + 10 ) # Nếu không th…" at bounding box center [544, 96] width 235 height 150
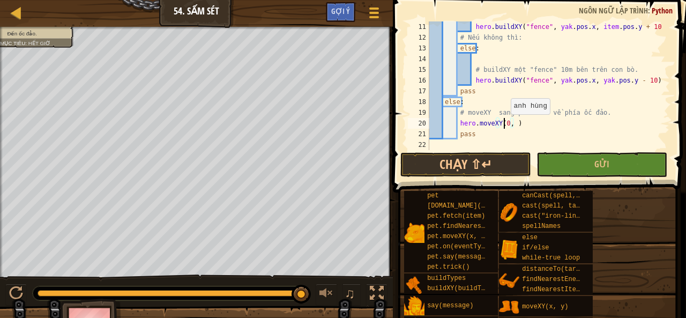
click at [504, 125] on div "hero . buildXY ( "fence" , yak . pos . x , item . pos . y + 10 ) # Nếu không th…" at bounding box center [544, 96] width 235 height 150
click at [509, 123] on div "hero . buildXY ( "fence" , yak . pos . x , item . pos . y + 10 ) # Nếu không th…" at bounding box center [544, 96] width 235 height 150
click at [529, 123] on div "hero . buildXY ( "fence" , yak . pos . x , item . pos . y + 10 ) # Nếu không th…" at bounding box center [544, 96] width 235 height 150
click at [552, 158] on button "Gửi" at bounding box center [601, 164] width 131 height 25
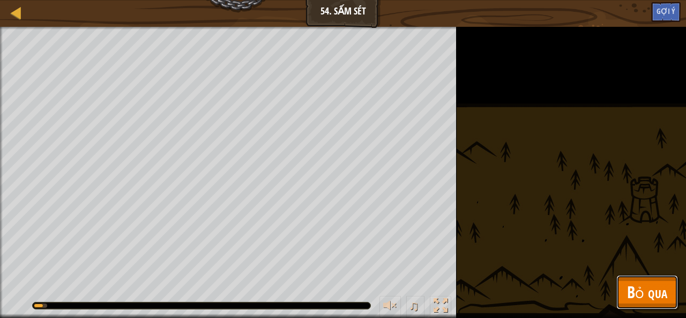
click at [664, 287] on span "Bỏ qua" at bounding box center [647, 292] width 40 height 22
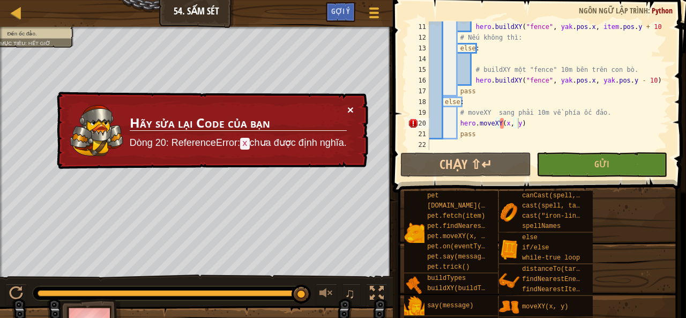
click at [350, 106] on button "×" at bounding box center [350, 111] width 7 height 11
click at [502, 124] on div "hero . buildXY ( "fence" , yak . pos . x , item . pos . y + 10 ) # Nếu không th…" at bounding box center [544, 96] width 235 height 150
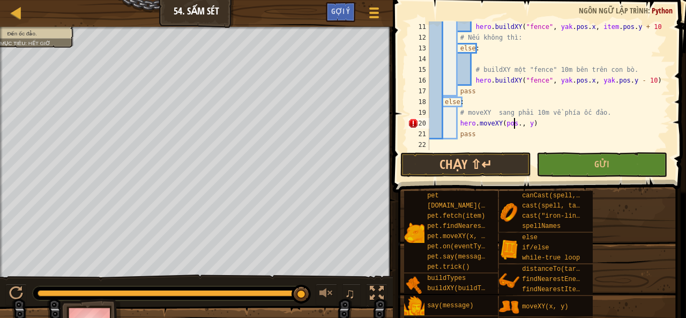
scroll to position [5, 7]
click at [528, 124] on div "hero . buildXY ( "fence" , yak . pos . x , item . pos . y + 10 ) # Nếu không th…" at bounding box center [544, 96] width 235 height 150
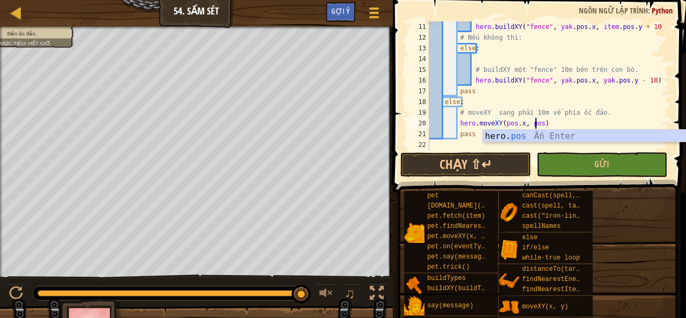
scroll to position [5, 9]
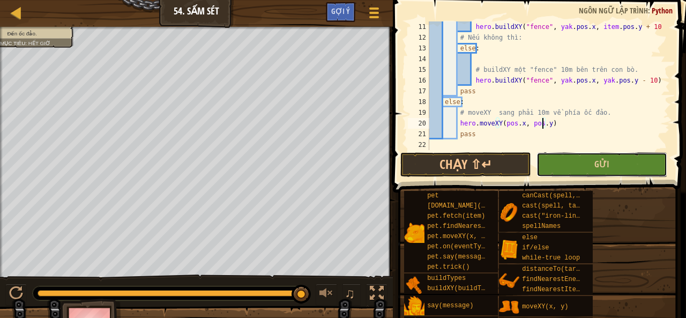
click at [609, 163] on button "Gửi" at bounding box center [601, 164] width 131 height 25
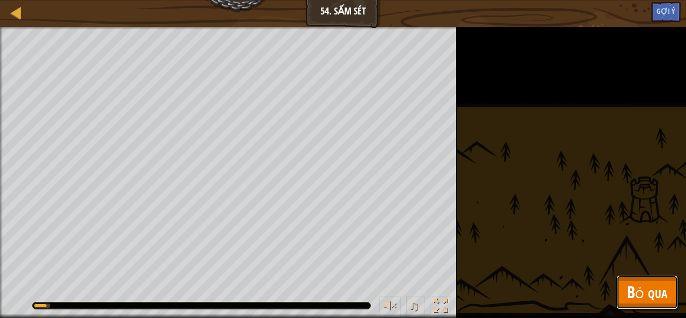
click at [651, 294] on span "Bỏ qua" at bounding box center [647, 292] width 40 height 22
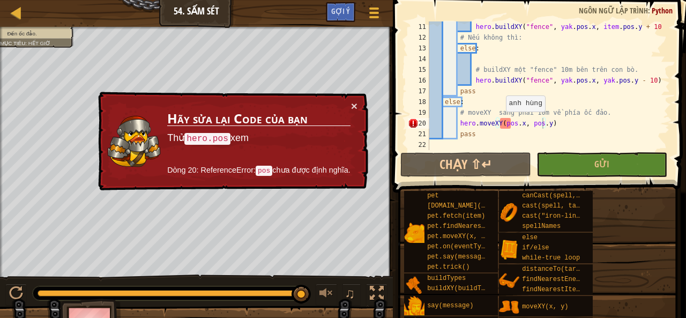
click at [499, 122] on div "hero . buildXY ( "fence" , yak . pos . x , item . pos . y + 10 ) # Nếu không th…" at bounding box center [544, 96] width 235 height 150
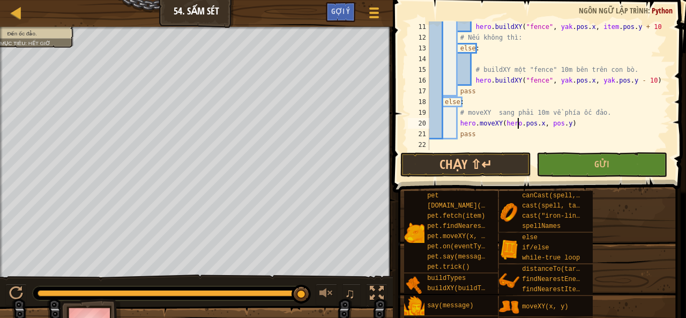
scroll to position [5, 7]
click at [544, 122] on div "hero . buildXY ( "fence" , yak . pos . x , item . pos . y + 10 ) # Nếu không th…" at bounding box center [544, 96] width 235 height 150
click at [541, 123] on div "hero . buildXY ( "fence" , yak . pos . x , item . pos . y + 10 ) # Nếu không th…" at bounding box center [544, 96] width 235 height 150
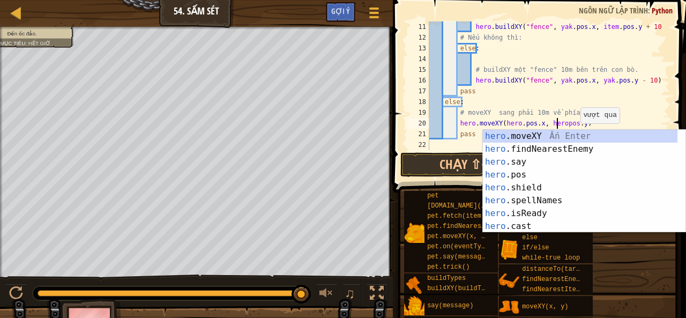
scroll to position [5, 11]
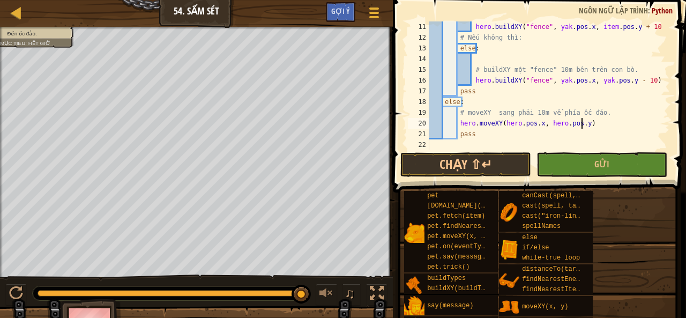
drag, startPoint x: 602, startPoint y: 119, endPoint x: 609, endPoint y: 140, distance: 21.9
click at [602, 121] on div "hero . buildXY ( "fence" , yak . pos . x , item . pos . y + 10 ) # Nếu không th…" at bounding box center [544, 96] width 235 height 150
click at [590, 168] on button "Gửi" at bounding box center [601, 164] width 131 height 25
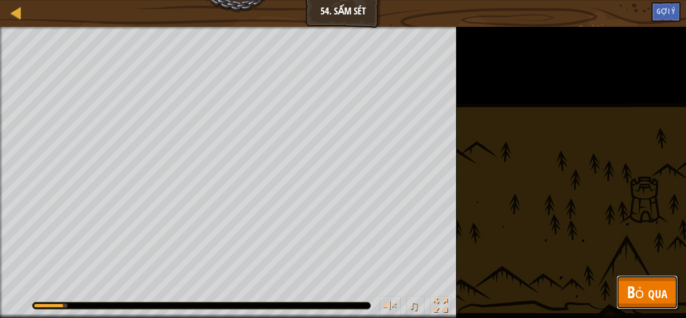
click at [637, 288] on span "Bỏ qua" at bounding box center [647, 292] width 40 height 22
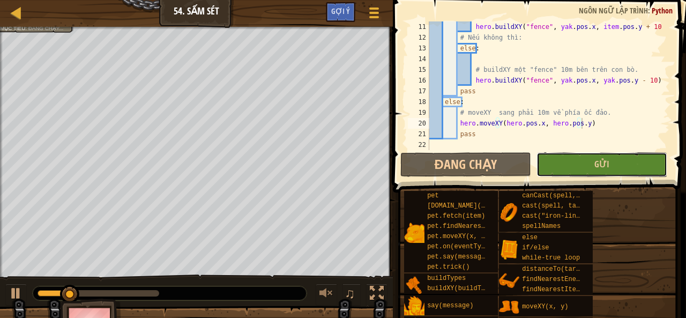
click at [554, 165] on button "Gửi" at bounding box center [601, 164] width 131 height 25
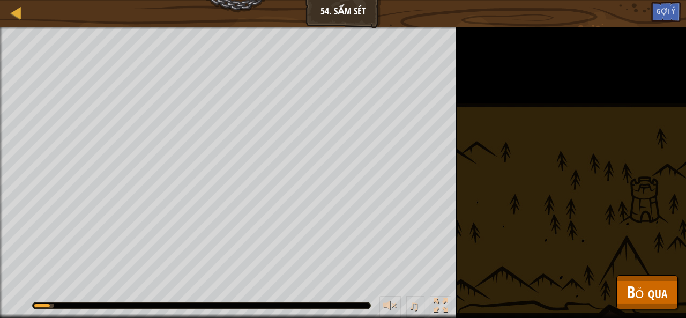
click at [457, 152] on div "Đến ốc đảo. Mục tiêu : [PERSON_NAME] chạy... ♫ Tharin 2833 x: 8 y: 30 No target" at bounding box center [343, 172] width 686 height 291
click at [456, 148] on div "Đến ốc đảo. Mục tiêu : [PERSON_NAME] chạy... ♫ Tharin 2833 x: 8 y: 30 No target" at bounding box center [343, 172] width 686 height 291
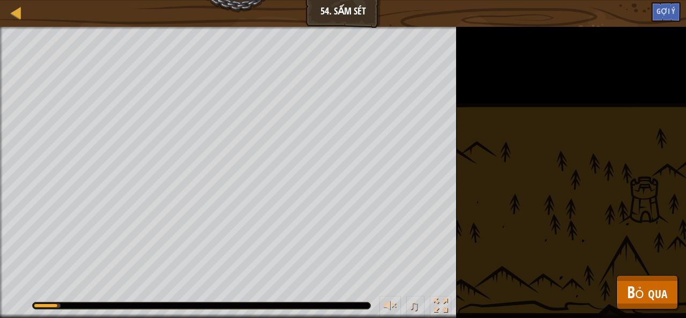
click at [456, 148] on div "Đến ốc đảo. Mục tiêu : [PERSON_NAME] chạy... ♫ Tharin 2833 x: 8 y: 30 No target" at bounding box center [343, 172] width 686 height 291
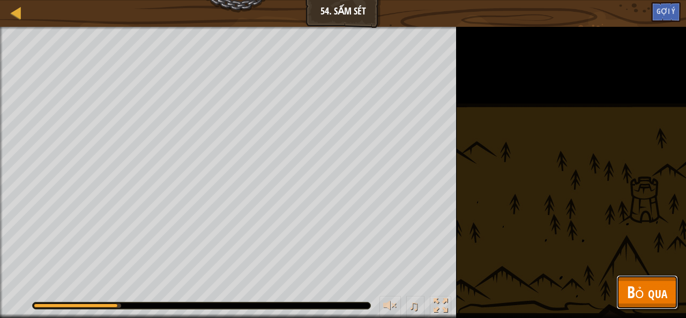
click at [657, 285] on span "Bỏ qua" at bounding box center [647, 292] width 40 height 22
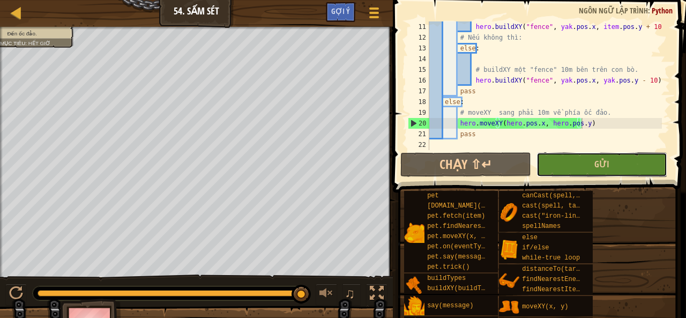
click at [553, 170] on button "Gửi" at bounding box center [601, 164] width 131 height 25
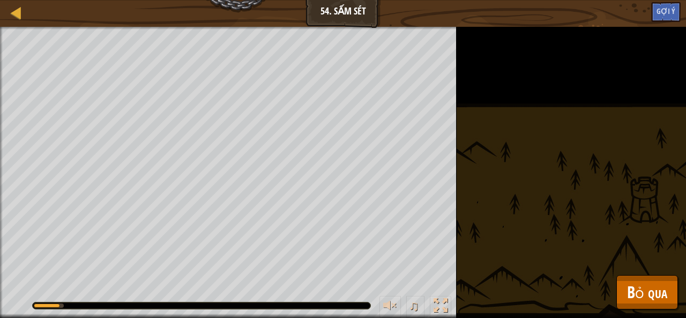
click at [658, 315] on div "Đến ốc đảo. Mục tiêu : [PERSON_NAME] chạy... ♫ Tharin 2833 x: 8 y: 30 x: 8 y: 30" at bounding box center [343, 172] width 686 height 291
click at [642, 296] on span "Bỏ qua" at bounding box center [647, 292] width 40 height 22
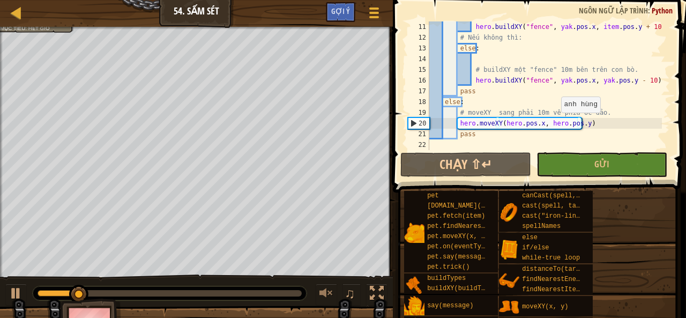
click at [556, 123] on div "hero . buildXY ( "fence" , yak . pos . x , item . pos . y + 10 ) # Nếu không th…" at bounding box center [544, 96] width 235 height 150
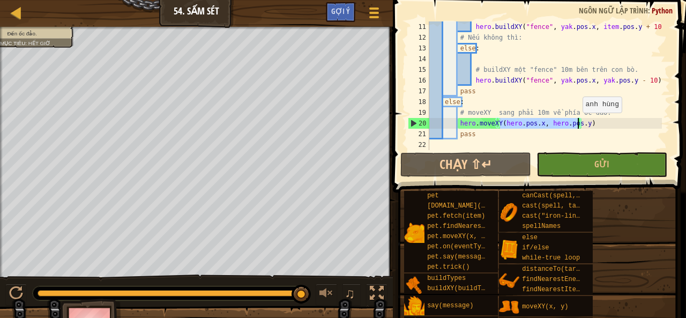
drag, startPoint x: 500, startPoint y: 122, endPoint x: 576, endPoint y: 123, distance: 76.0
click at [576, 123] on div "hero . buildXY ( "fence" , yak . pos . x , item . pos . y + 10 ) # Nếu không th…" at bounding box center [544, 96] width 235 height 150
type textarea "hero.moveXY()"
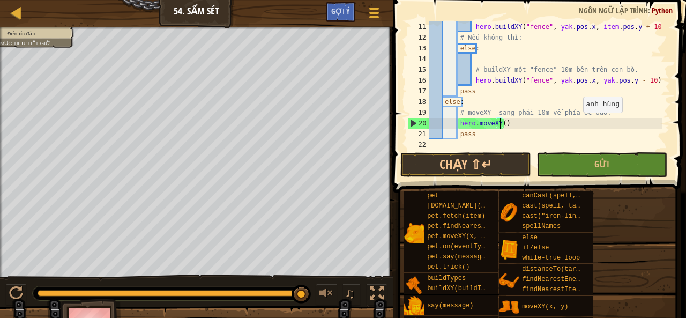
scroll to position [5, 5]
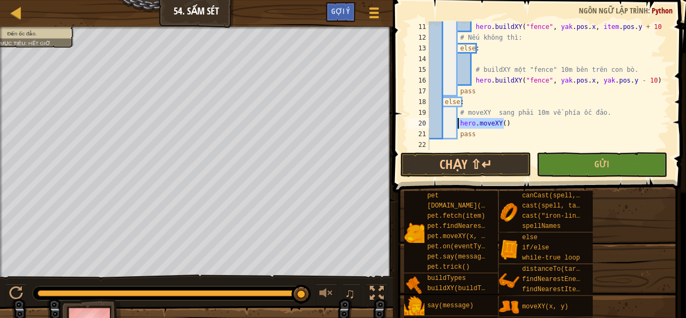
drag, startPoint x: 501, startPoint y: 123, endPoint x: 457, endPoint y: 124, distance: 43.9
click at [457, 124] on div "hero . buildXY ( "fence" , yak . pos . x , item . pos . y + 10 ) # Nếu không th…" at bounding box center [544, 96] width 235 height 150
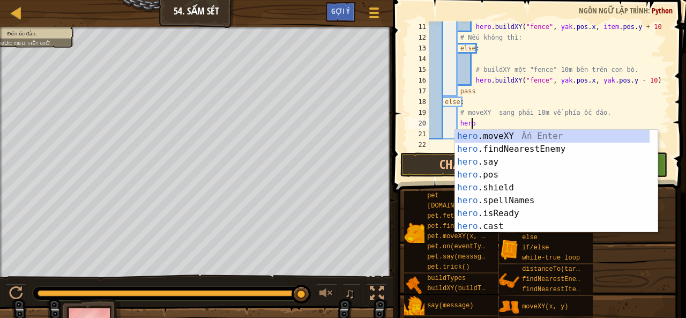
scroll to position [5, 3]
click at [484, 133] on div "hero. moveXY Ấn Enter hero. findNearestEnemy Ấn Enter hero. say Ấn Enter hero. …" at bounding box center [552, 194] width 195 height 129
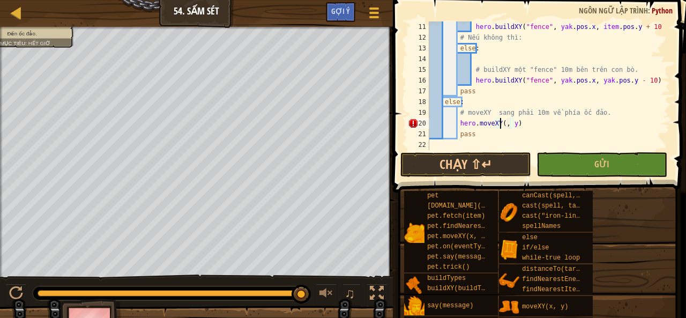
scroll to position [5, 6]
click at [517, 121] on div "hero . buildXY ( "fence" , yak . pos . x , item . pos . y + 10 ) # Nếu không th…" at bounding box center [544, 96] width 235 height 150
click at [579, 170] on button "Gửi" at bounding box center [601, 164] width 131 height 25
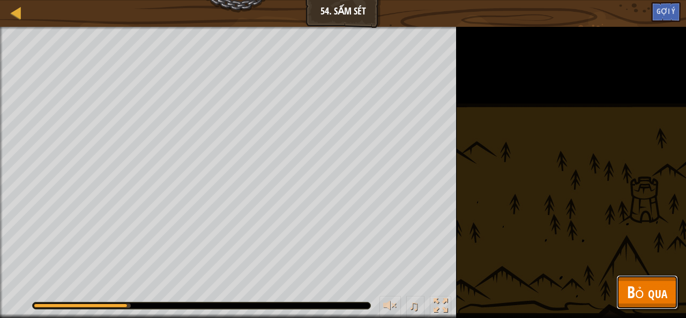
click at [638, 303] on button "Bỏ qua" at bounding box center [647, 292] width 62 height 34
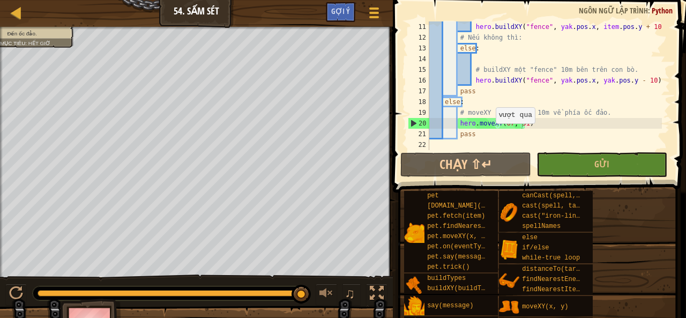
click at [346, 17] on div "Gợi ý" at bounding box center [340, 12] width 29 height 20
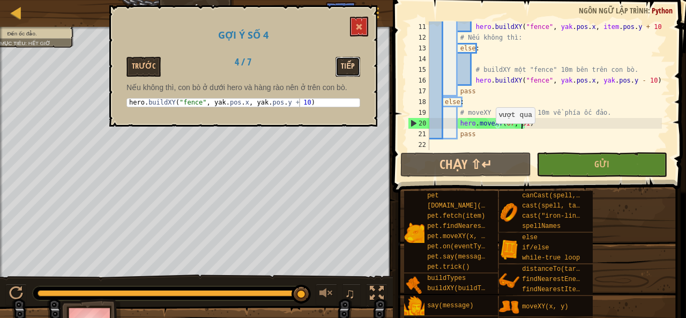
click at [355, 73] on button "Tiếp" at bounding box center [347, 67] width 25 height 20
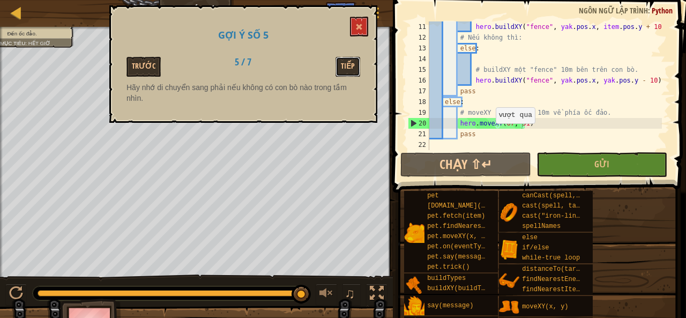
click at [355, 72] on button "Tiếp" at bounding box center [347, 67] width 25 height 20
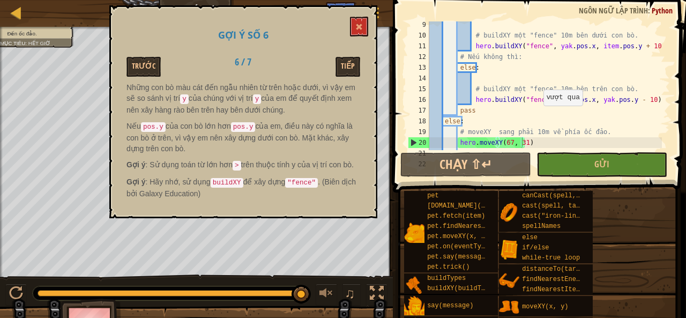
scroll to position [94, 0]
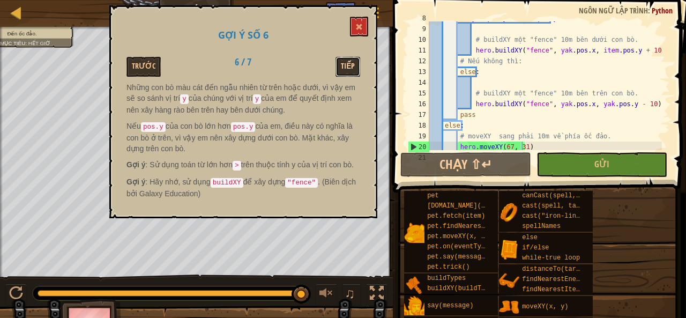
click at [353, 69] on button "Tiếp" at bounding box center [347, 67] width 25 height 20
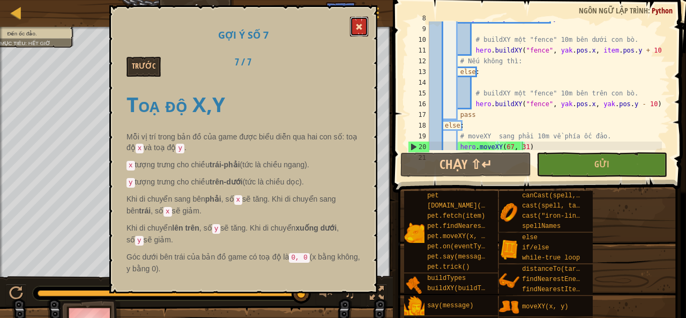
click at [364, 21] on button at bounding box center [359, 27] width 18 height 20
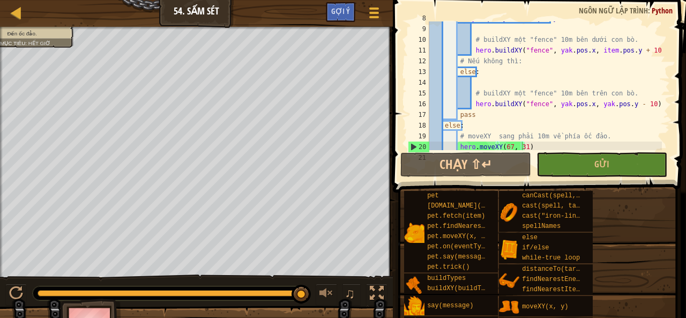
scroll to position [118, 0]
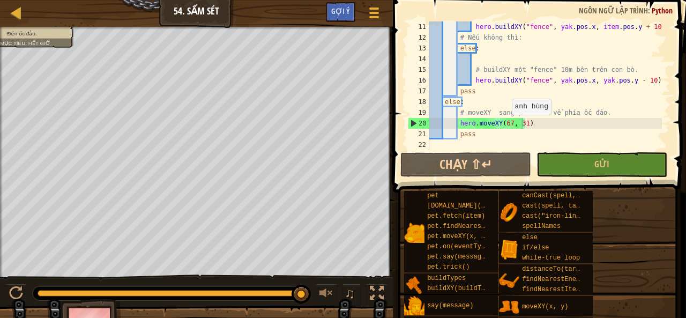
click at [506, 124] on div "hero . buildXY ( "fence" , yak . pos . x , item . pos . y + 10 ) # Nếu không th…" at bounding box center [544, 96] width 235 height 150
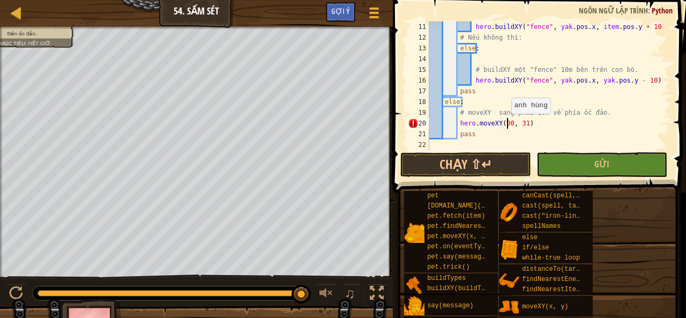
scroll to position [5, 6]
click at [515, 123] on div "hero . buildXY ( "fence" , yak . pos . x , item . pos . y + 10 ) # Nếu không th…" at bounding box center [544, 96] width 235 height 150
click at [517, 123] on div "hero . buildXY ( "fence" , yak . pos . x , item . pos . y + 10 ) # Nếu không th…" at bounding box center [544, 96] width 235 height 150
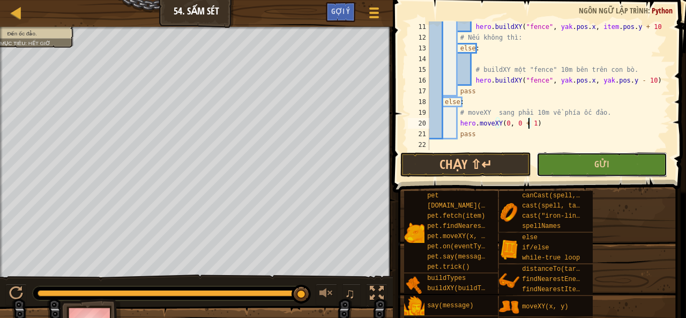
click at [586, 170] on button "Gửi" at bounding box center [601, 164] width 131 height 25
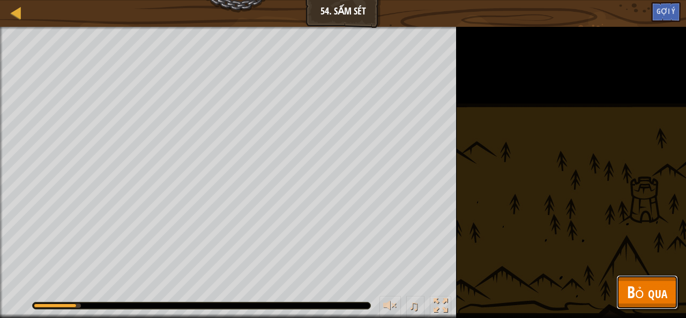
click at [653, 290] on span "Bỏ qua" at bounding box center [647, 292] width 40 height 22
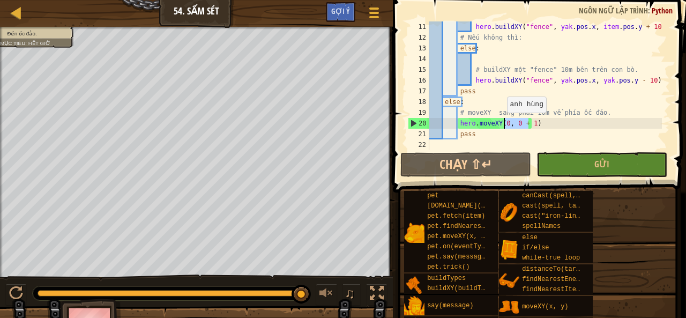
drag, startPoint x: 526, startPoint y: 123, endPoint x: 501, endPoint y: 124, distance: 25.2
click at [501, 124] on div "hero . buildXY ( "fence" , yak . pos . x , item . pos . y + 10 ) # Nếu không th…" at bounding box center [544, 96] width 235 height 150
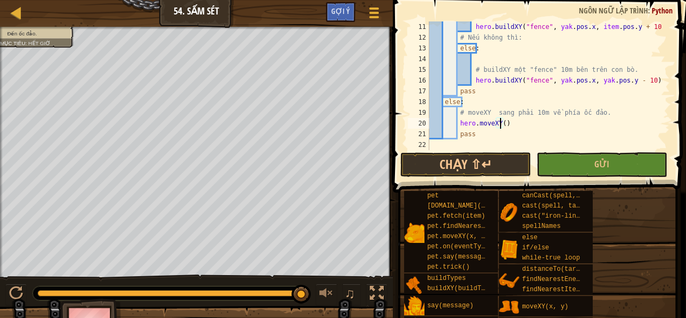
scroll to position [118, 0]
click at [343, 9] on span "Gợi ý" at bounding box center [340, 11] width 19 height 10
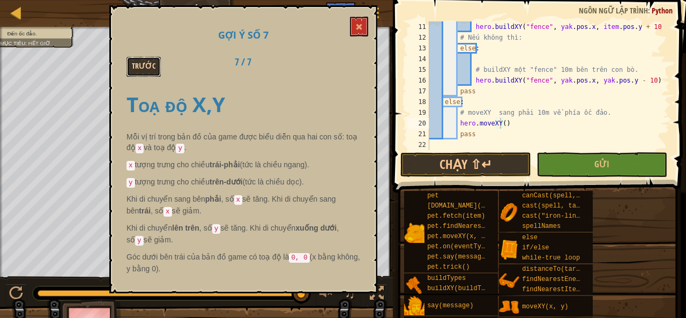
click at [142, 64] on button "Trước" at bounding box center [143, 67] width 34 height 20
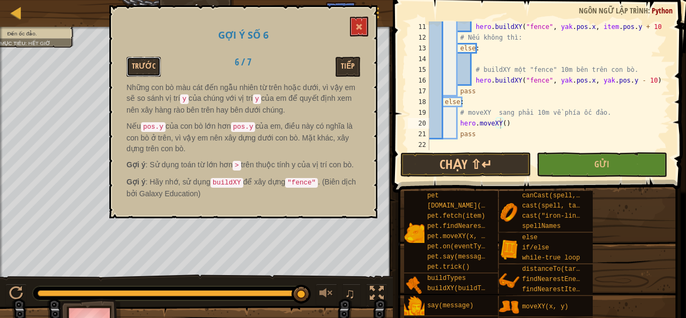
click at [142, 64] on button "Trước" at bounding box center [143, 67] width 34 height 20
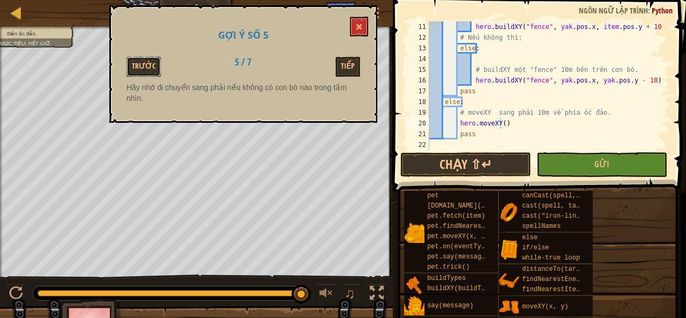
click at [142, 64] on button "Trước" at bounding box center [143, 67] width 34 height 20
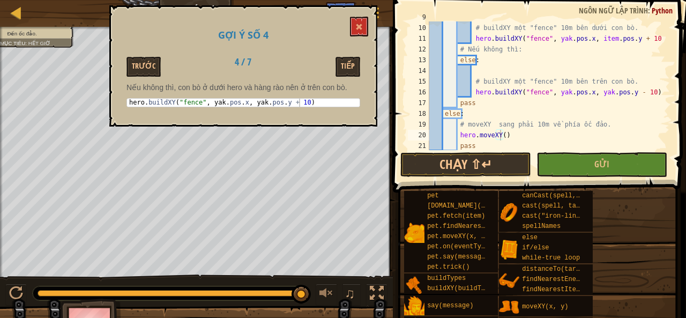
scroll to position [106, 0]
click at [149, 67] on button "Trước" at bounding box center [143, 67] width 34 height 20
click at [629, 37] on div "# buildXY một "fence" 10m bên dưới con bò. hero . buildXY ( "fence" , yak . pos…" at bounding box center [544, 87] width 235 height 150
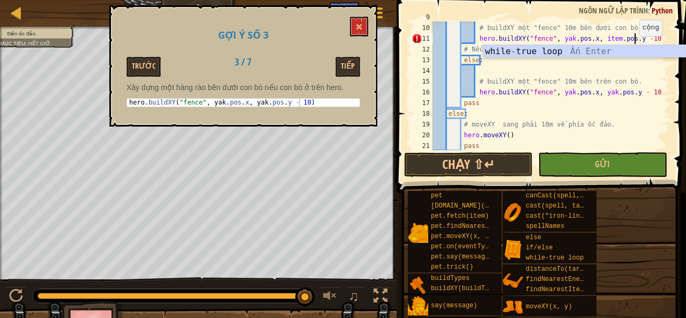
scroll to position [5, 16]
click at [629, 93] on div "# buildXY một "fence" 10m bên dưới con bò. hero . buildXY ( "fence" , yak . pos…" at bounding box center [546, 87] width 231 height 150
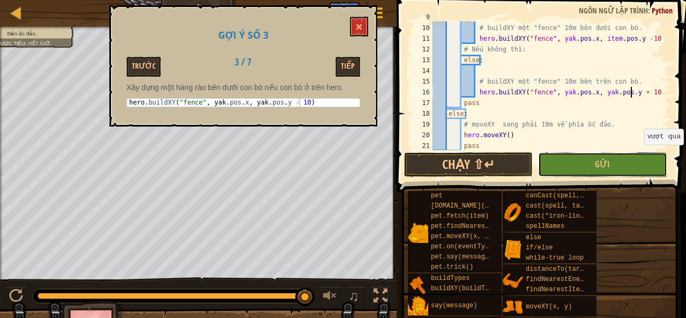
click at [635, 161] on button "Gửi" at bounding box center [602, 164] width 129 height 25
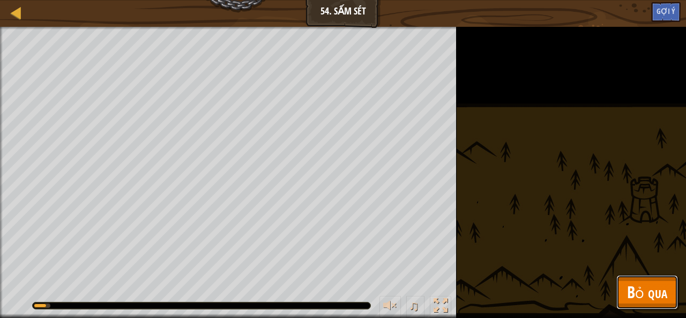
click at [651, 300] on span "Bỏ qua" at bounding box center [647, 292] width 40 height 22
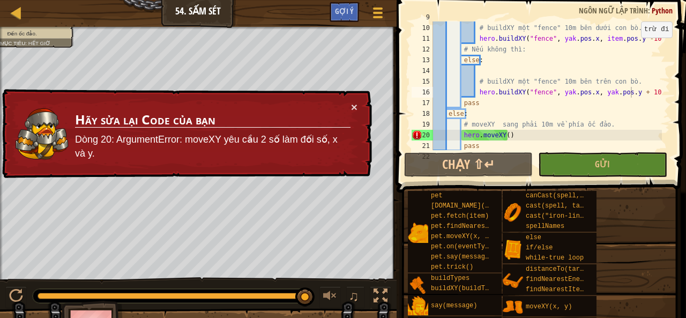
click at [635, 38] on div "# buildXY một "fence" 10m bên dưới con bò. hero . buildXY ( "fence" , yak . pos…" at bounding box center [546, 87] width 231 height 150
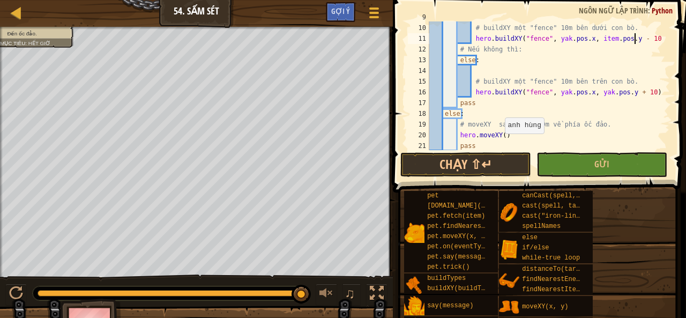
click at [499, 134] on div "# buildXY một "fence" 10m bên dưới con bò. hero . buildXY ( "fence" , yak . pos…" at bounding box center [544, 87] width 235 height 150
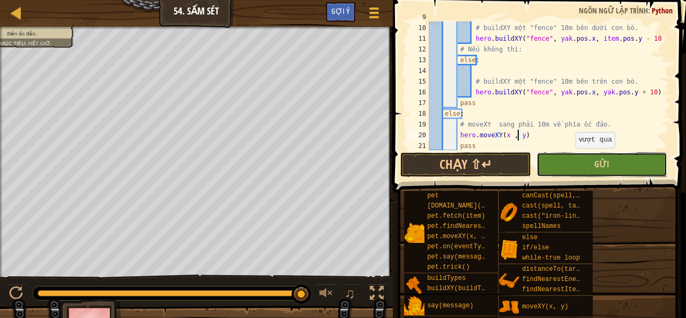
click at [570, 160] on button "Gửi" at bounding box center [601, 164] width 131 height 25
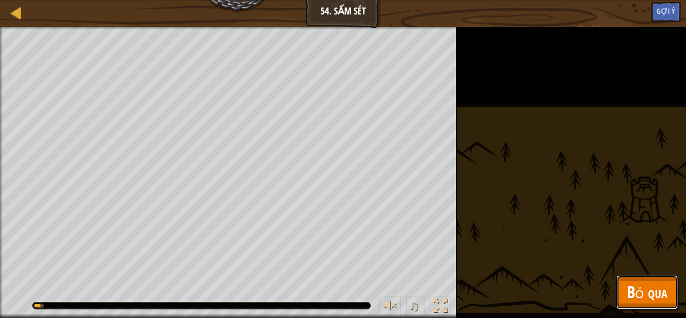
click at [654, 286] on span "Bỏ qua" at bounding box center [647, 292] width 40 height 22
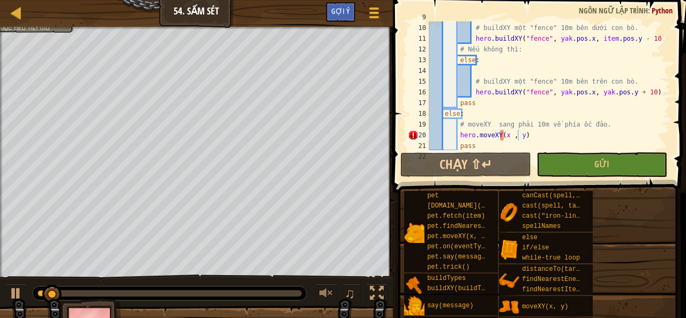
click at [506, 137] on div "# buildXY một "fence" 10m bên dưới con bò. hero . buildXY ( "fence" , yak . pos…" at bounding box center [544, 87] width 235 height 150
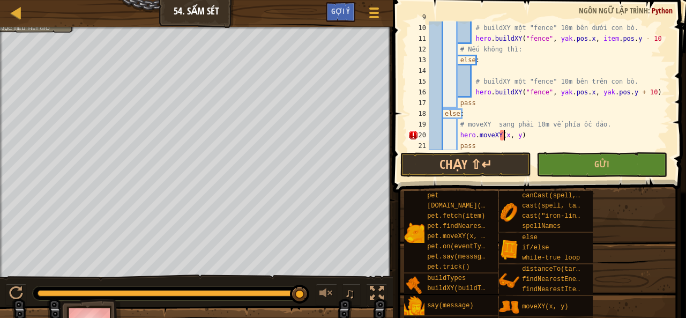
scroll to position [5, 6]
click at [522, 137] on div "# buildXY một "fence" 10m bên dưới con bò. hero . buildXY ( "fence" , yak . pos…" at bounding box center [544, 87] width 235 height 150
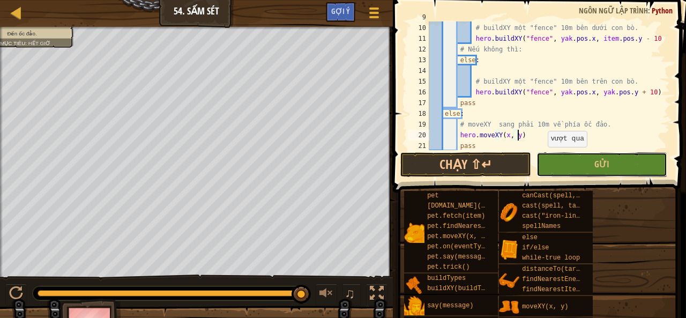
click at [556, 158] on button "Gửi" at bounding box center [601, 164] width 131 height 25
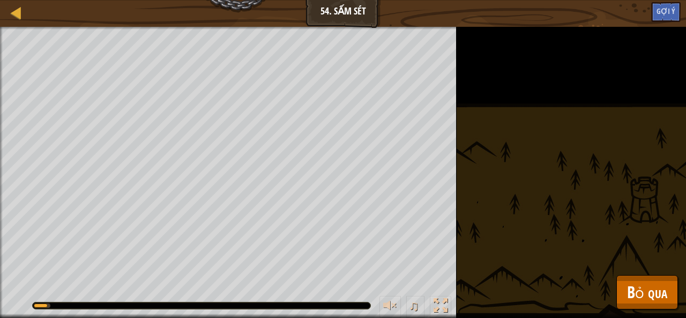
click at [634, 257] on div "Đến ốc đảo. Mục tiêu : [PERSON_NAME] chạy... ♫ Tharin 2833 x: 8 y: 30 No target" at bounding box center [343, 172] width 686 height 291
click at [641, 279] on button "Bỏ qua" at bounding box center [647, 292] width 62 height 34
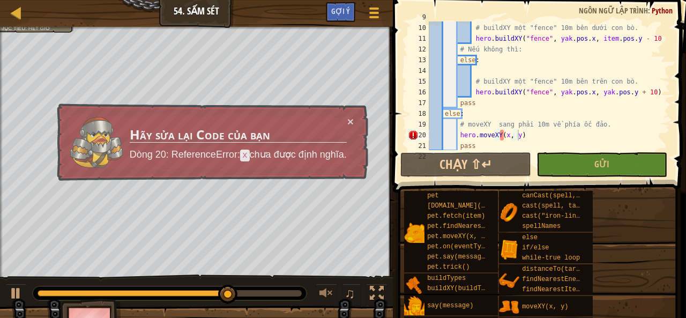
click at [504, 135] on div "# buildXY một "fence" 10m bên dưới con bò. hero . buildXY ( "fence" , yak . pos…" at bounding box center [544, 87] width 235 height 150
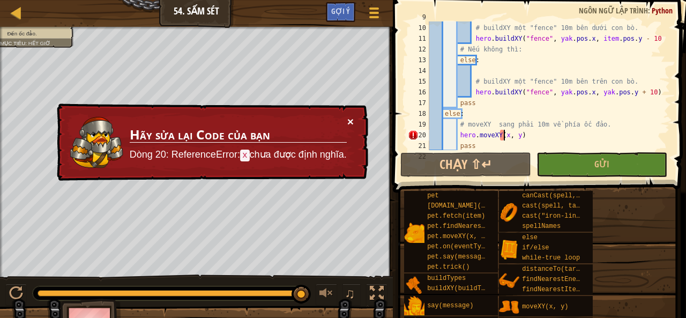
click at [350, 119] on button "×" at bounding box center [350, 121] width 6 height 11
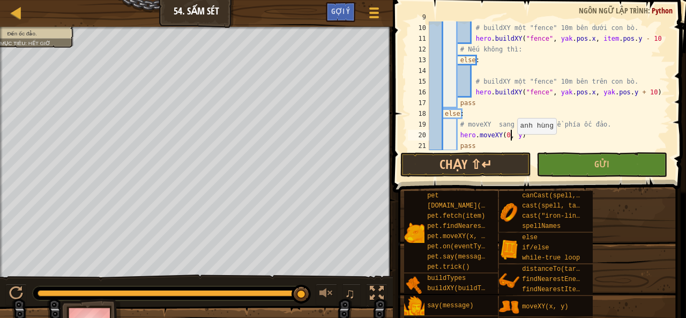
click at [511, 134] on div "# buildXY một "fence" 10m bên dưới con bò. hero . buildXY ( "fence" , yak . pos…" at bounding box center [544, 87] width 235 height 150
click at [513, 134] on div "# buildXY một "fence" 10m bên dưới con bò. hero . buildXY ( "fence" , yak . pos…" at bounding box center [544, 87] width 235 height 150
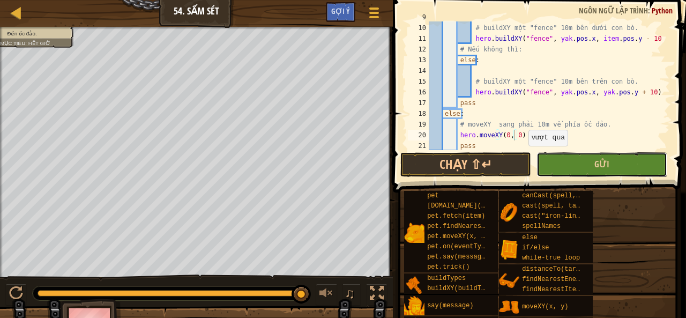
click at [557, 164] on button "Gửi" at bounding box center [601, 164] width 131 height 25
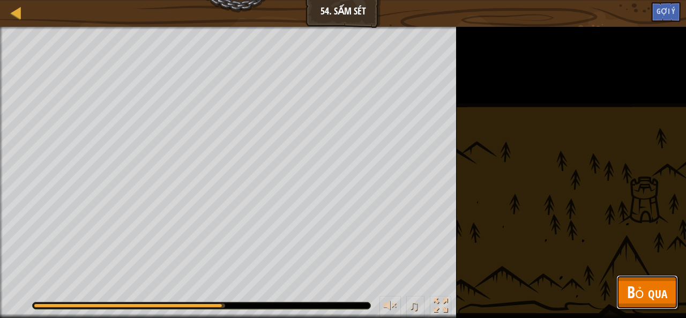
click at [665, 287] on span "Bỏ qua" at bounding box center [647, 292] width 40 height 22
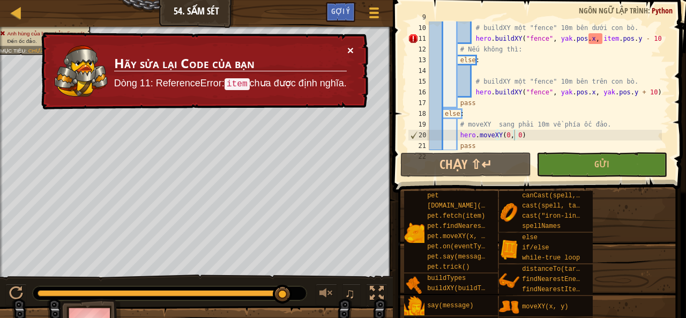
click at [347, 47] on button "×" at bounding box center [350, 49] width 6 height 11
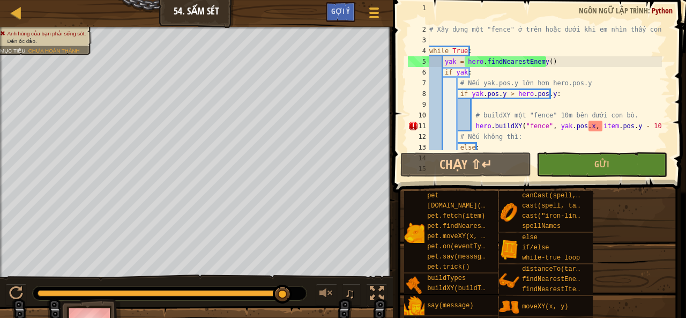
scroll to position [19, 0]
click at [349, 18] on div "Gợi ý" at bounding box center [340, 12] width 29 height 20
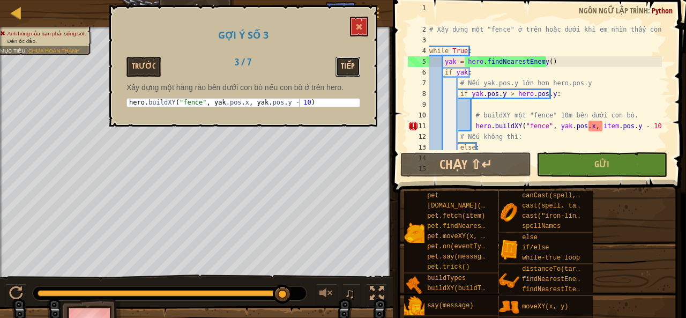
click at [342, 72] on button "Tiếp" at bounding box center [347, 67] width 25 height 20
click at [342, 71] on button "Tiếp" at bounding box center [347, 67] width 25 height 20
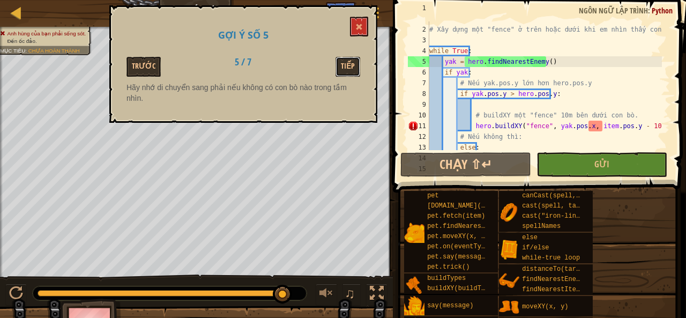
click at [342, 71] on button "Tiếp" at bounding box center [347, 67] width 25 height 20
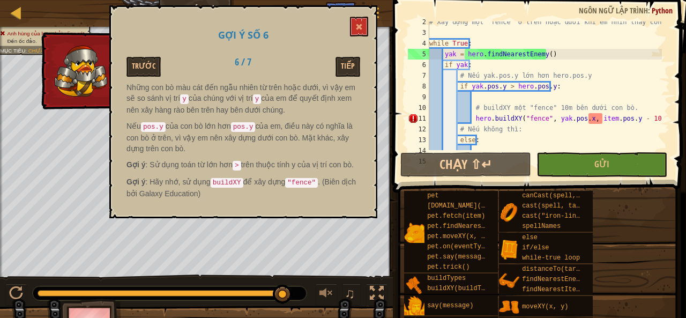
scroll to position [26, 0]
click at [630, 119] on div "# Xây dựng một "fence" ở trên hoặc dưới khi em nhìn thấy con bò. while True : y…" at bounding box center [544, 92] width 235 height 150
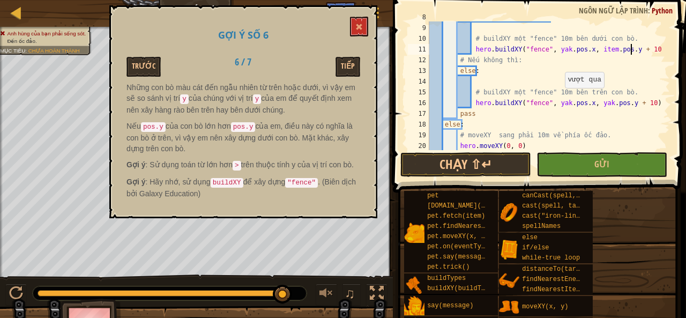
scroll to position [93, 0]
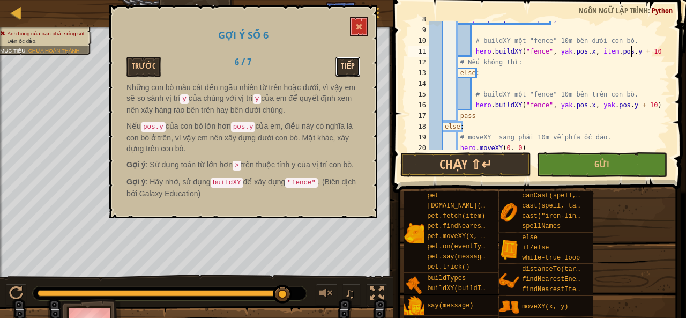
click at [344, 63] on button "Tiếp" at bounding box center [347, 67] width 25 height 20
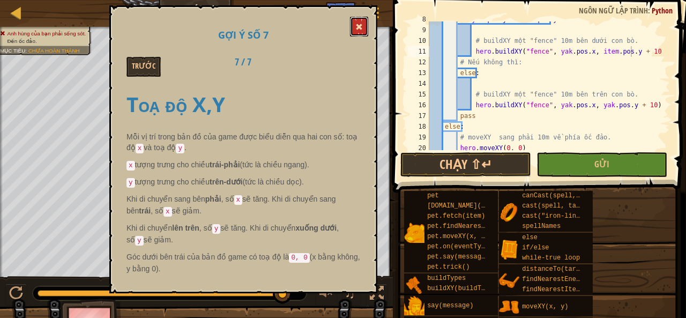
click at [358, 25] on span at bounding box center [358, 26] width 7 height 7
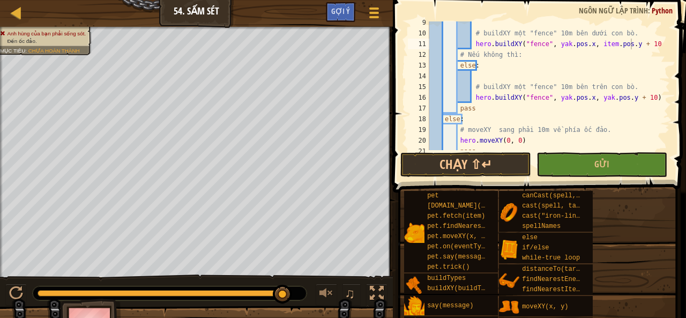
scroll to position [111, 0]
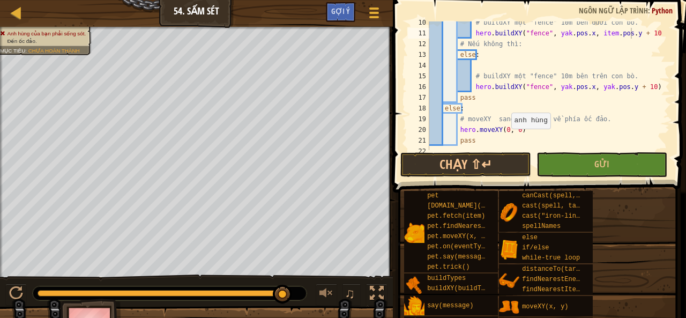
click at [502, 130] on div "# buildXY một "fence" 10m bên dưới con bò. hero . buildXY ( "fence" , yak . pos…" at bounding box center [544, 92] width 235 height 150
type textarea "hero.moveXY(66, 0)"
click at [589, 175] on button "Gửi" at bounding box center [601, 164] width 131 height 25
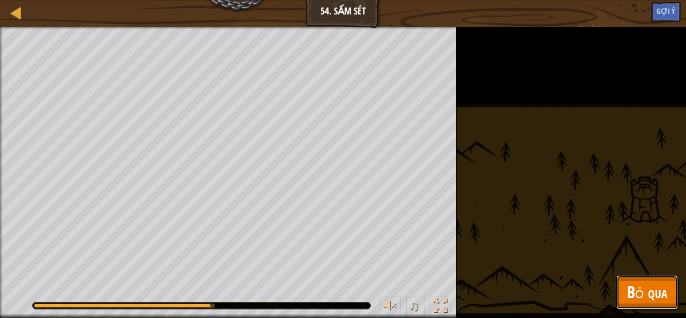
click at [628, 285] on span "Bỏ qua" at bounding box center [647, 292] width 40 height 22
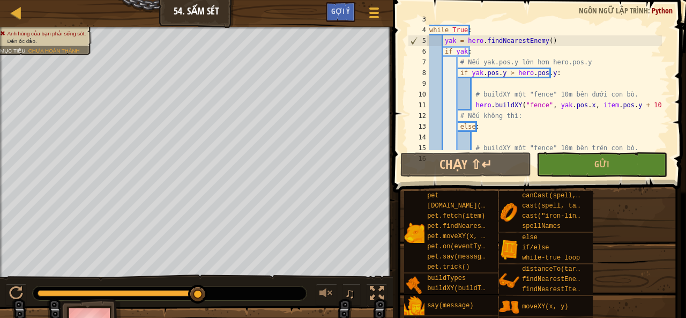
scroll to position [37, 0]
